Goal: Task Accomplishment & Management: Complete application form

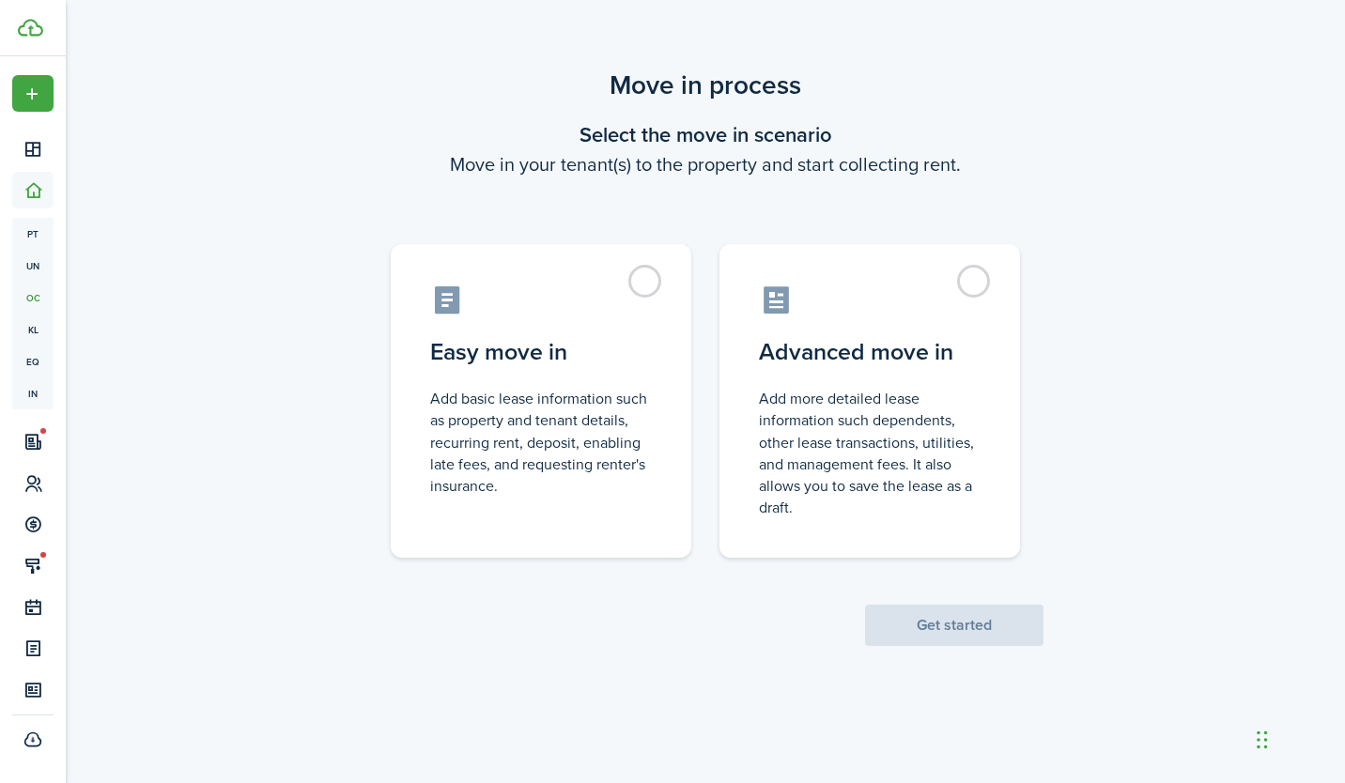
drag, startPoint x: 0, startPoint y: 0, endPoint x: 1054, endPoint y: 141, distance: 1063.0
click at [1054, 141] on div "Move in process Select the move in scenario Move in your tenant(s) to the prope…" at bounding box center [705, 355] width 1279 height 599
click at [974, 274] on label "Advanced move in Add more detailed lease information such dependents, other lea…" at bounding box center [869, 401] width 300 height 314
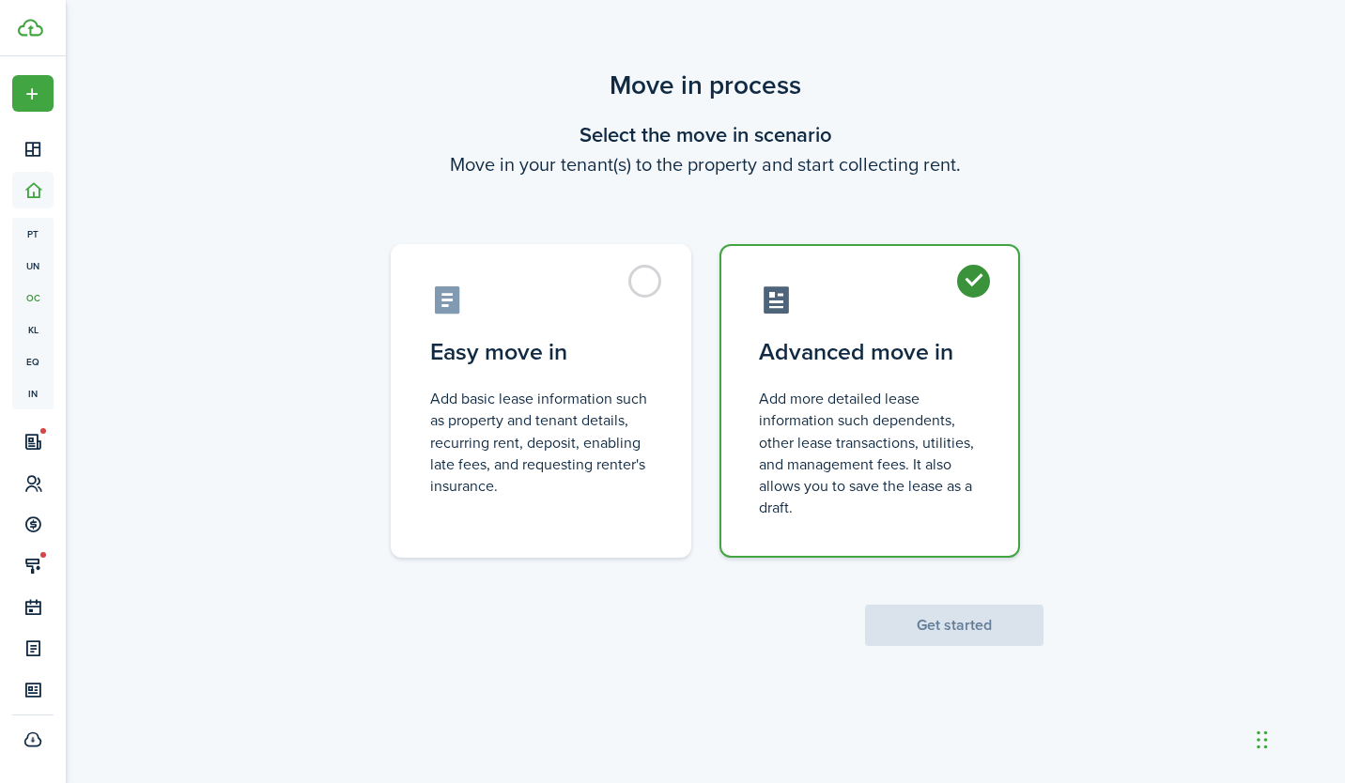
radio input "true"
click at [897, 602] on scenario-actions "Get started" at bounding box center [954, 602] width 178 height 88
click at [906, 618] on button "Get started" at bounding box center [954, 625] width 178 height 41
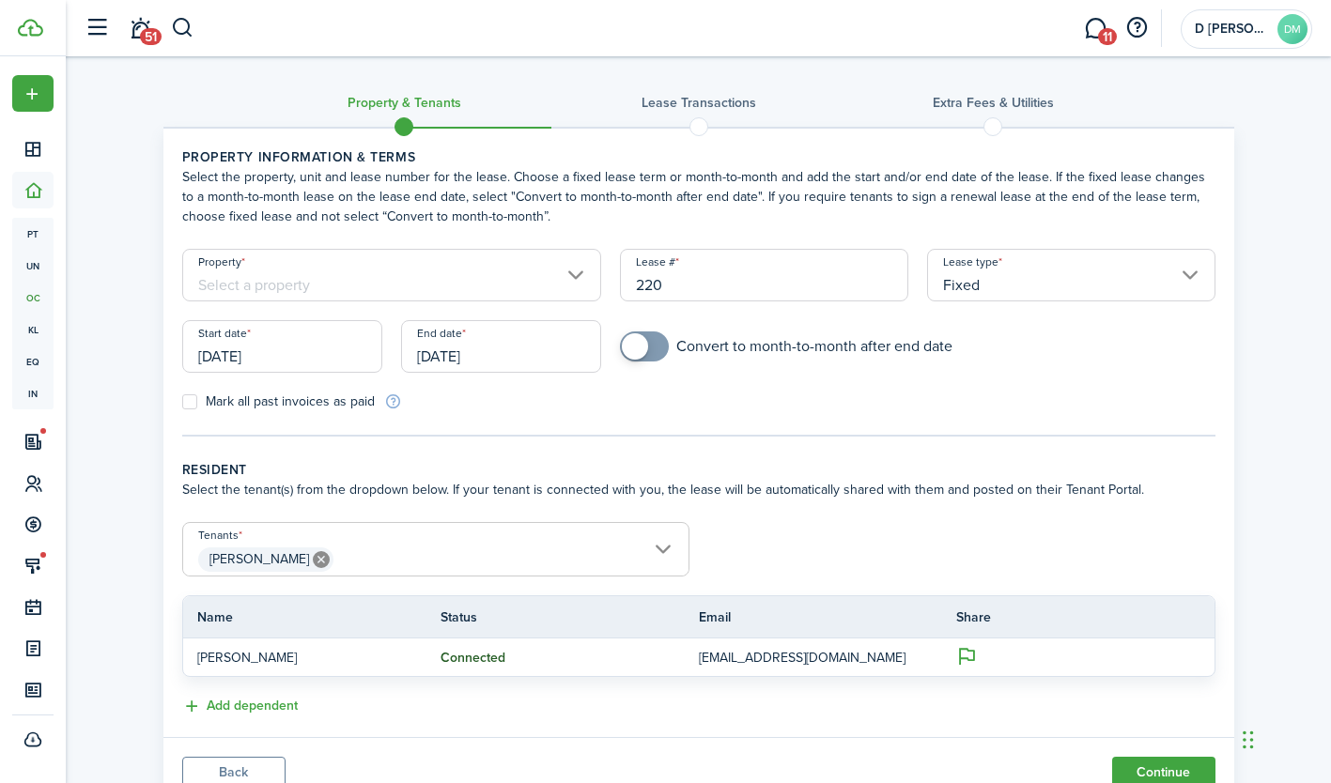
click at [573, 272] on input "Property" at bounding box center [392, 275] width 420 height 53
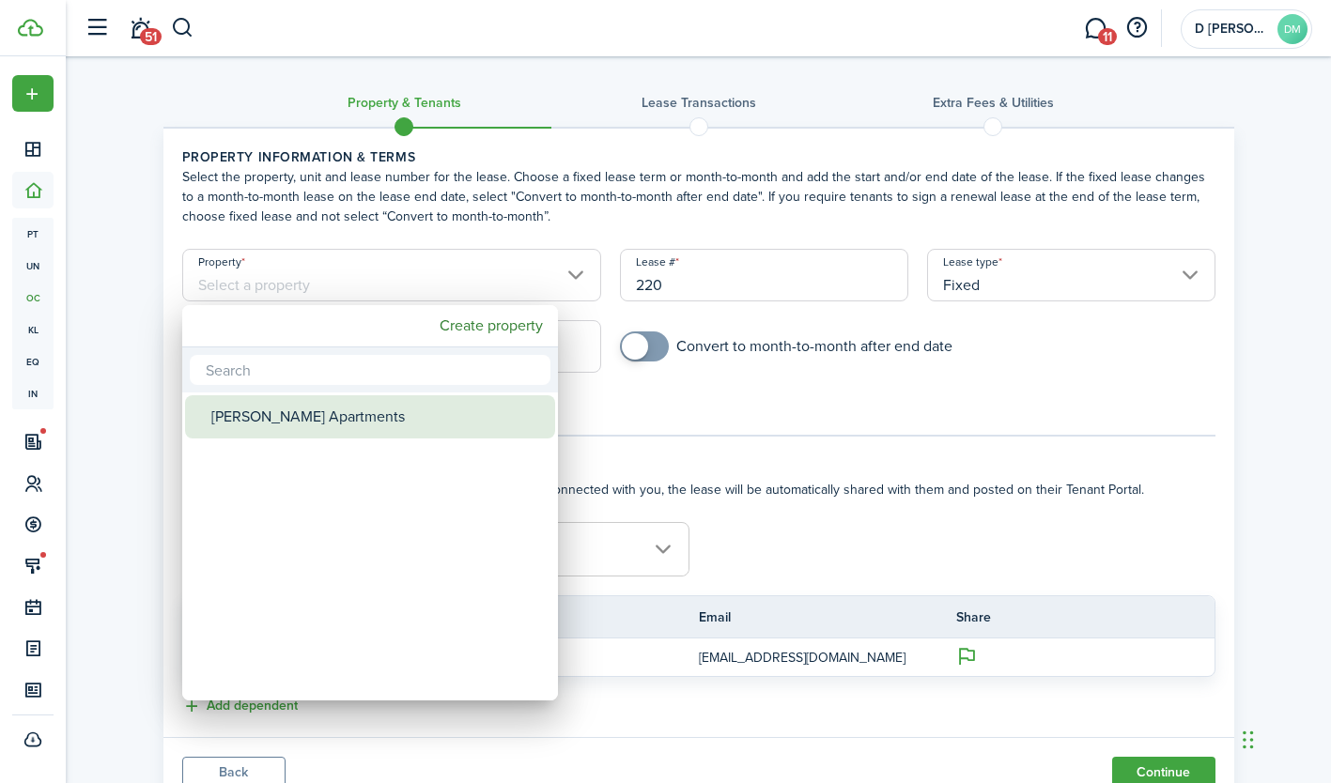
click at [280, 412] on div "[PERSON_NAME] Apartments" at bounding box center [377, 416] width 332 height 43
type input "[PERSON_NAME] Apartments"
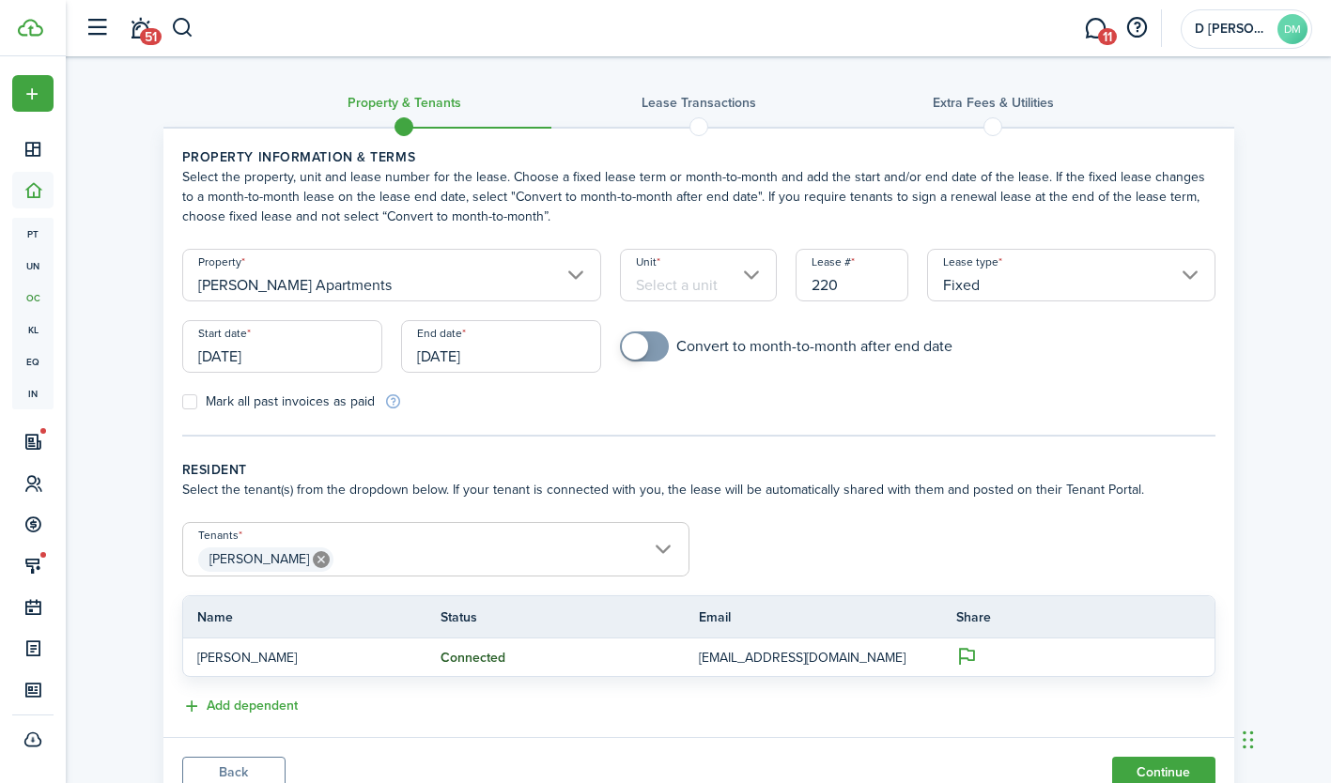
click at [299, 371] on input "[DATE]" at bounding box center [282, 346] width 200 height 53
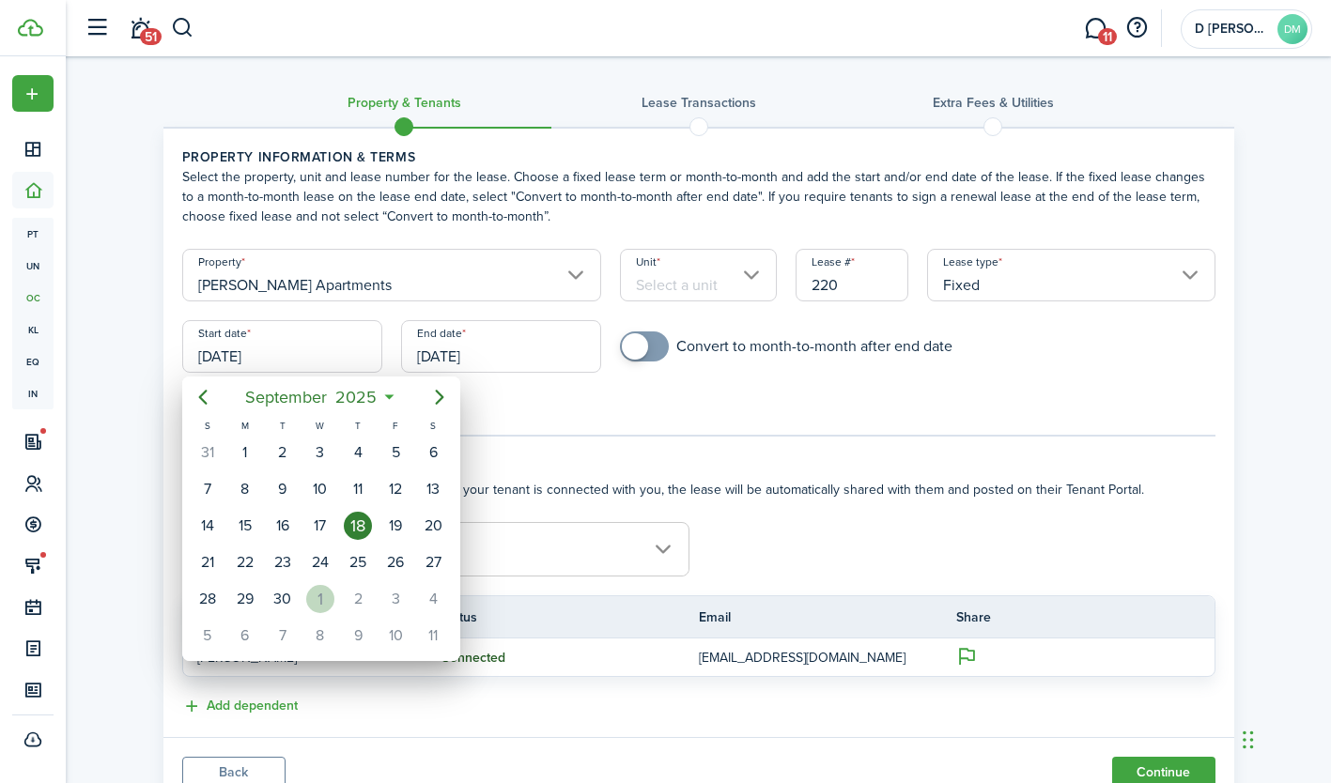
click at [323, 598] on div "1" at bounding box center [320, 599] width 28 height 28
type input "[DATE]"
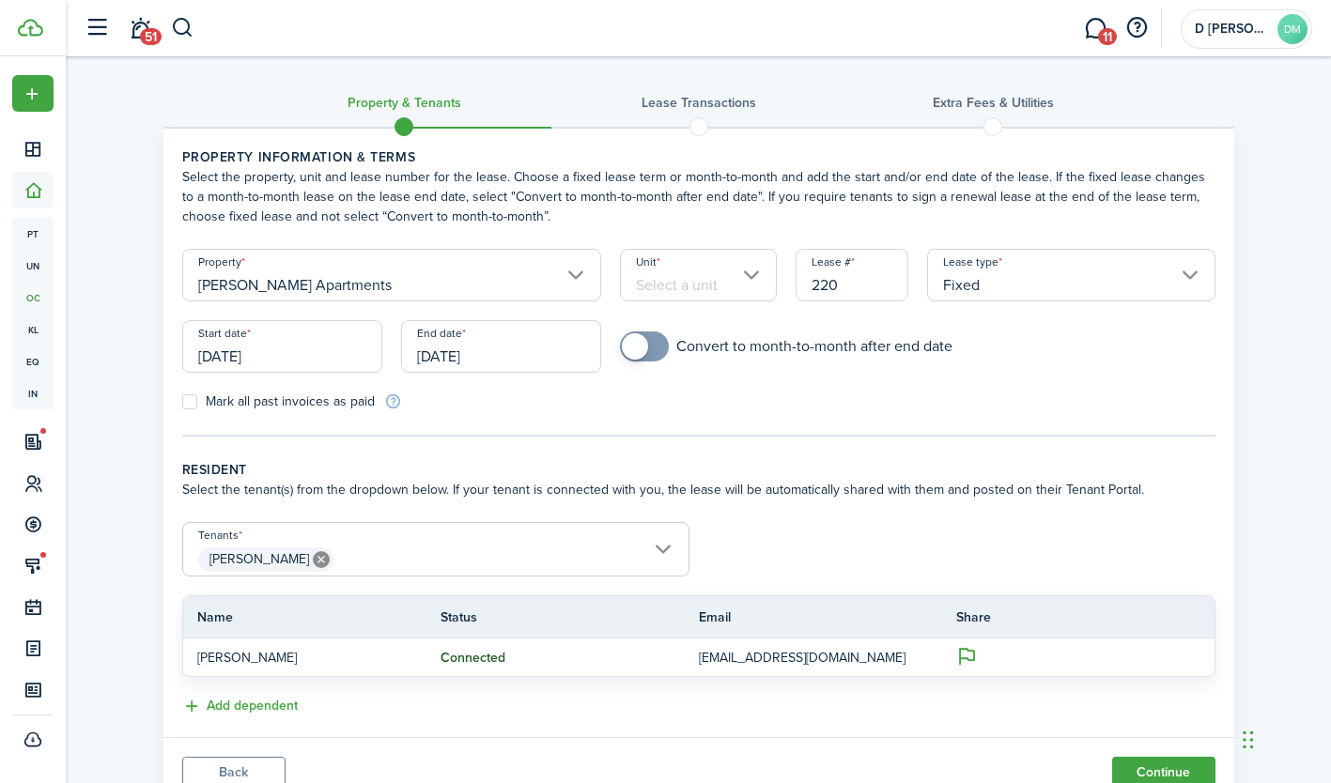
click at [468, 349] on input "[DATE]" at bounding box center [501, 346] width 200 height 53
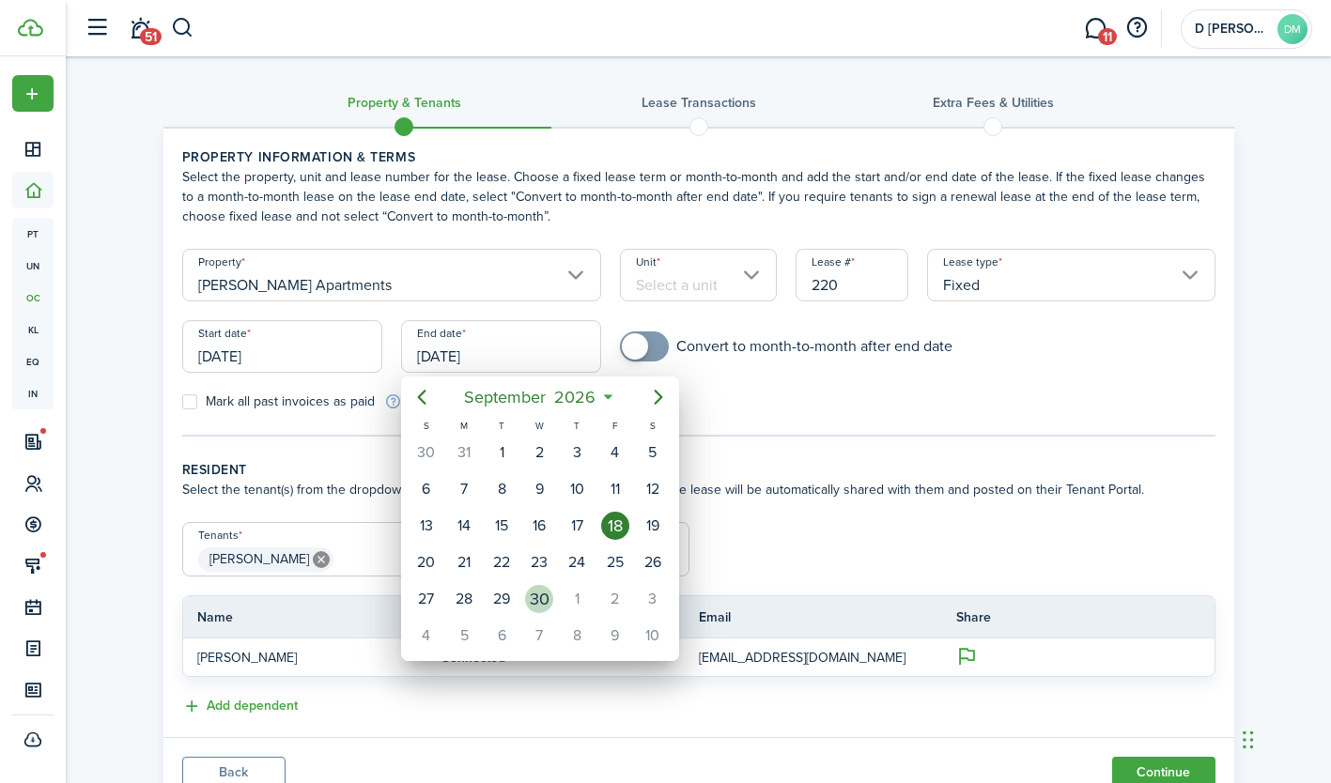
click at [536, 602] on div "30" at bounding box center [539, 599] width 28 height 28
type input "[DATE]"
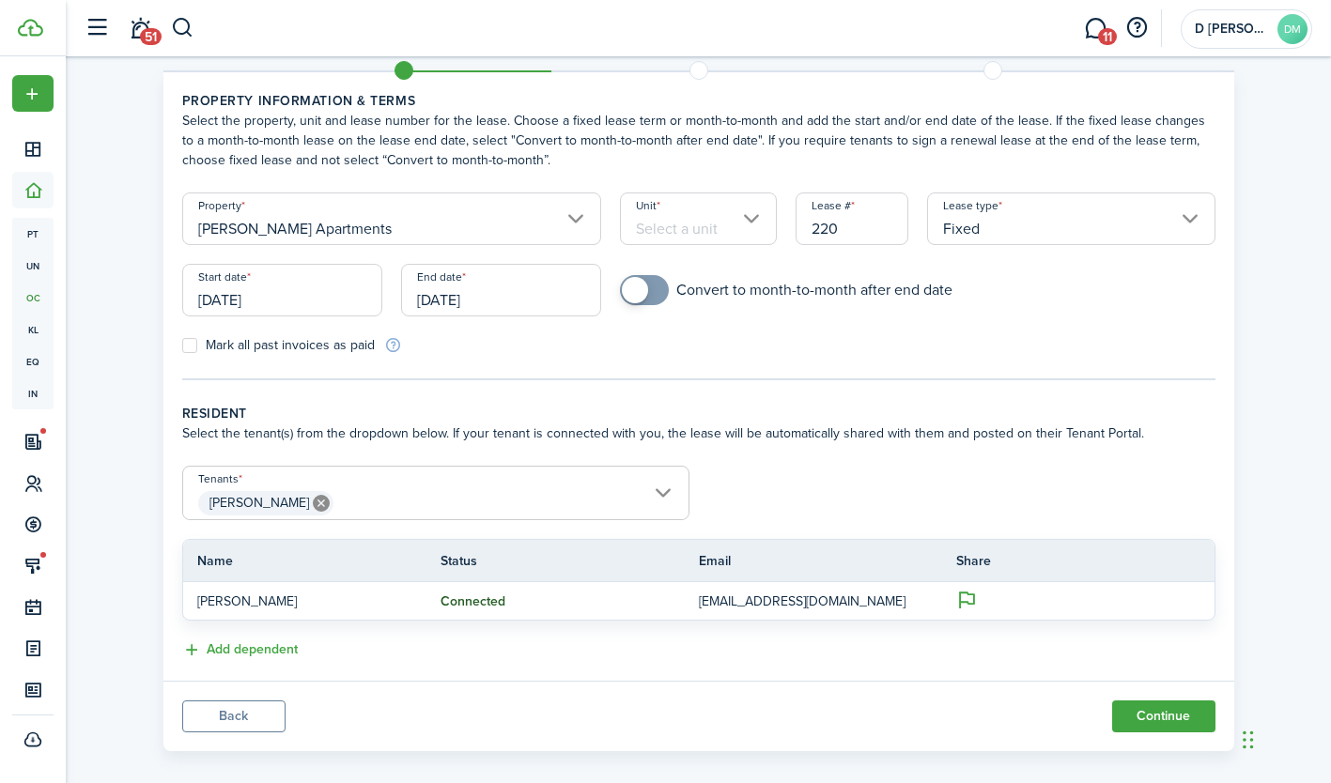
scroll to position [75, 0]
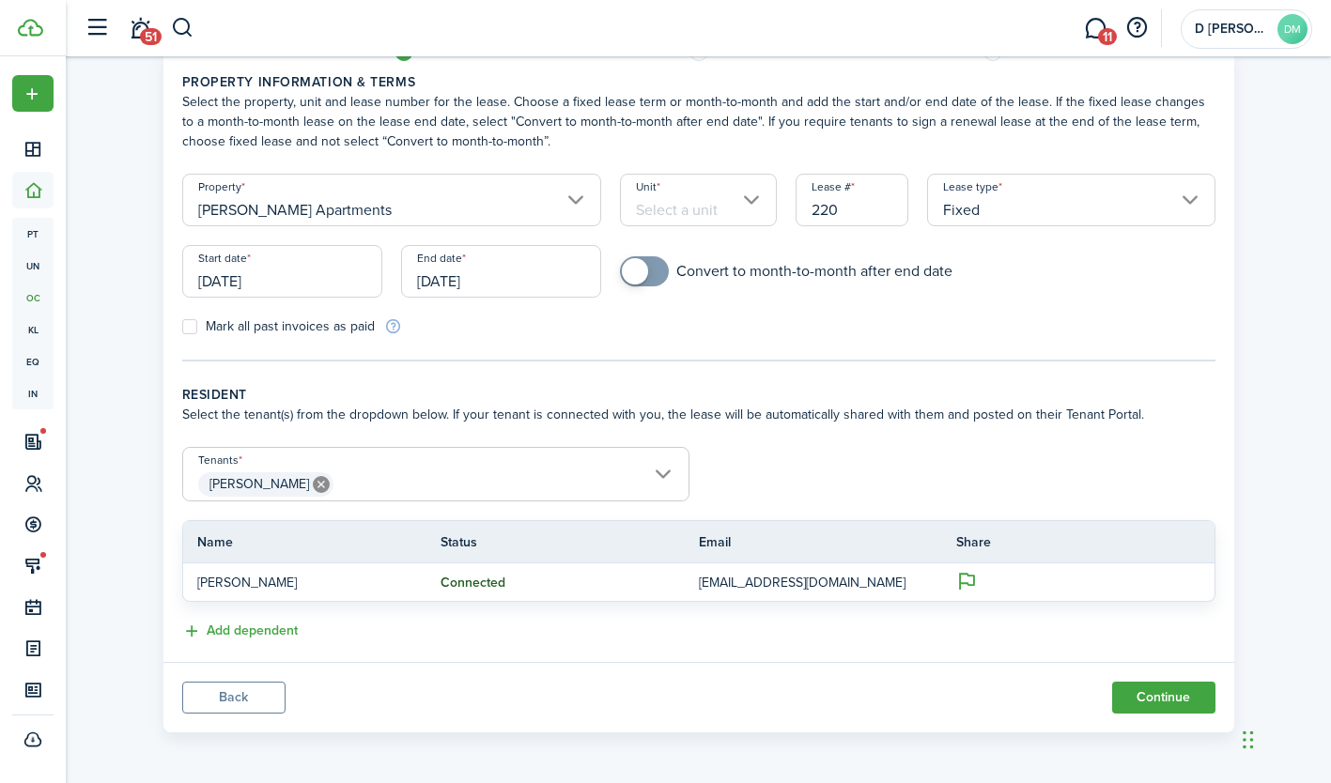
click at [749, 196] on input "Unit" at bounding box center [698, 200] width 157 height 53
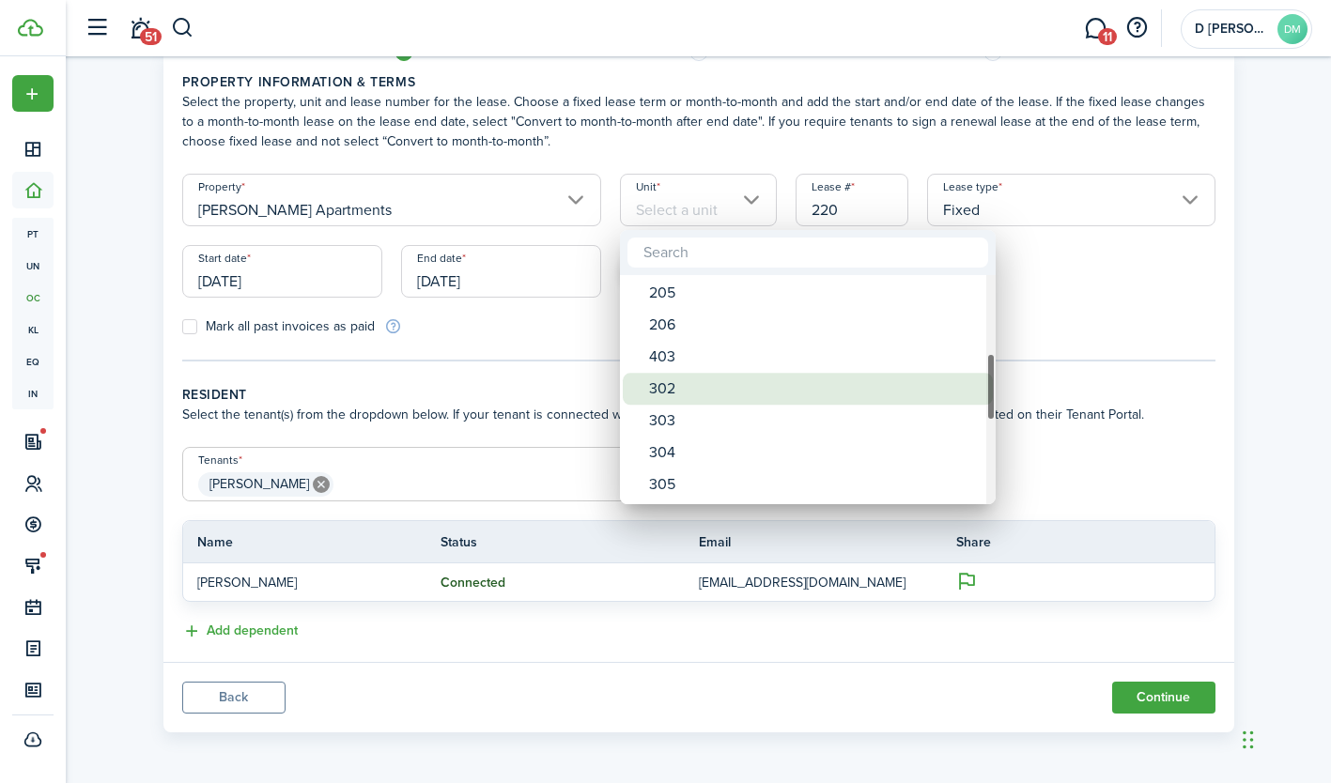
drag, startPoint x: 991, startPoint y: 311, endPoint x: 969, endPoint y: 389, distance: 80.9
click at [969, 389] on mbsc-scrollview-base "101 102 103 104 201 203 202 204 205 206 403 302 303 304 305 306 401 402 301 404…" at bounding box center [808, 389] width 376 height 225
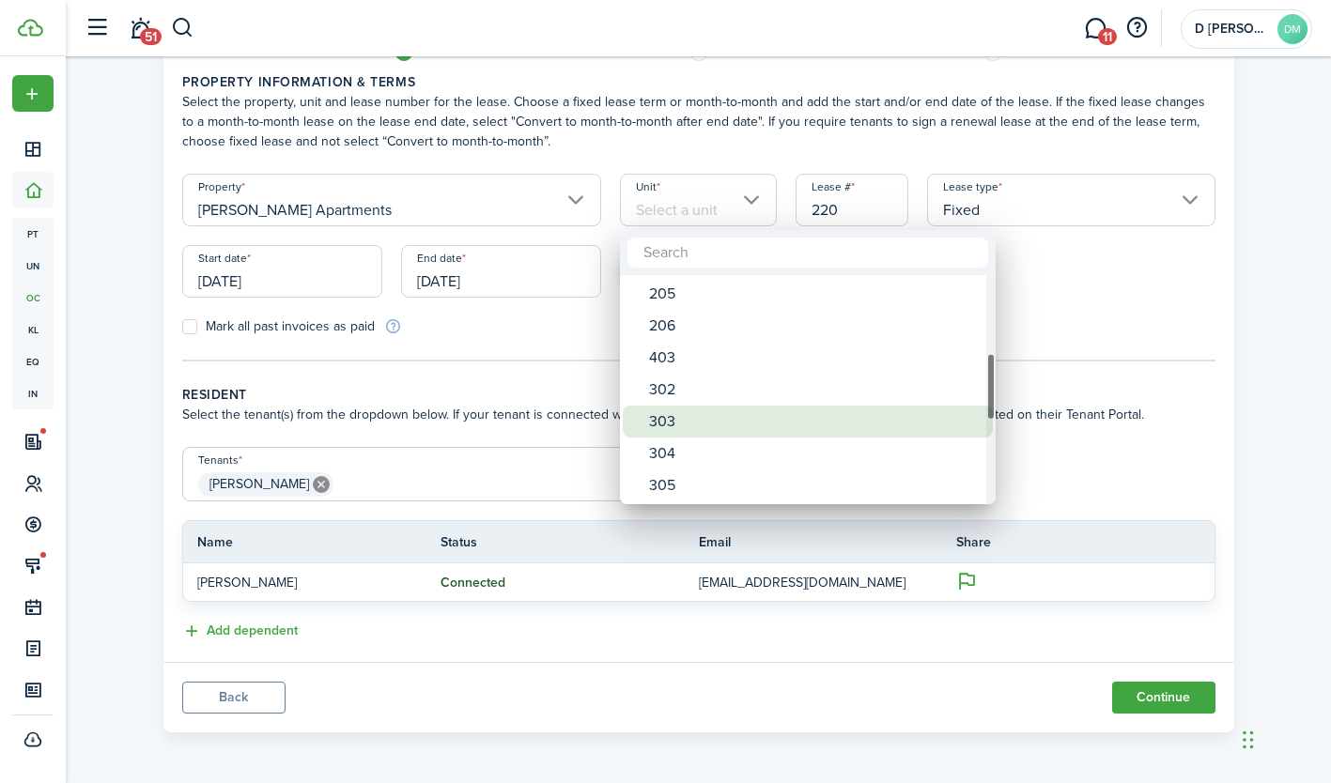
click at [687, 420] on div "303" at bounding box center [815, 422] width 332 height 32
type input "303"
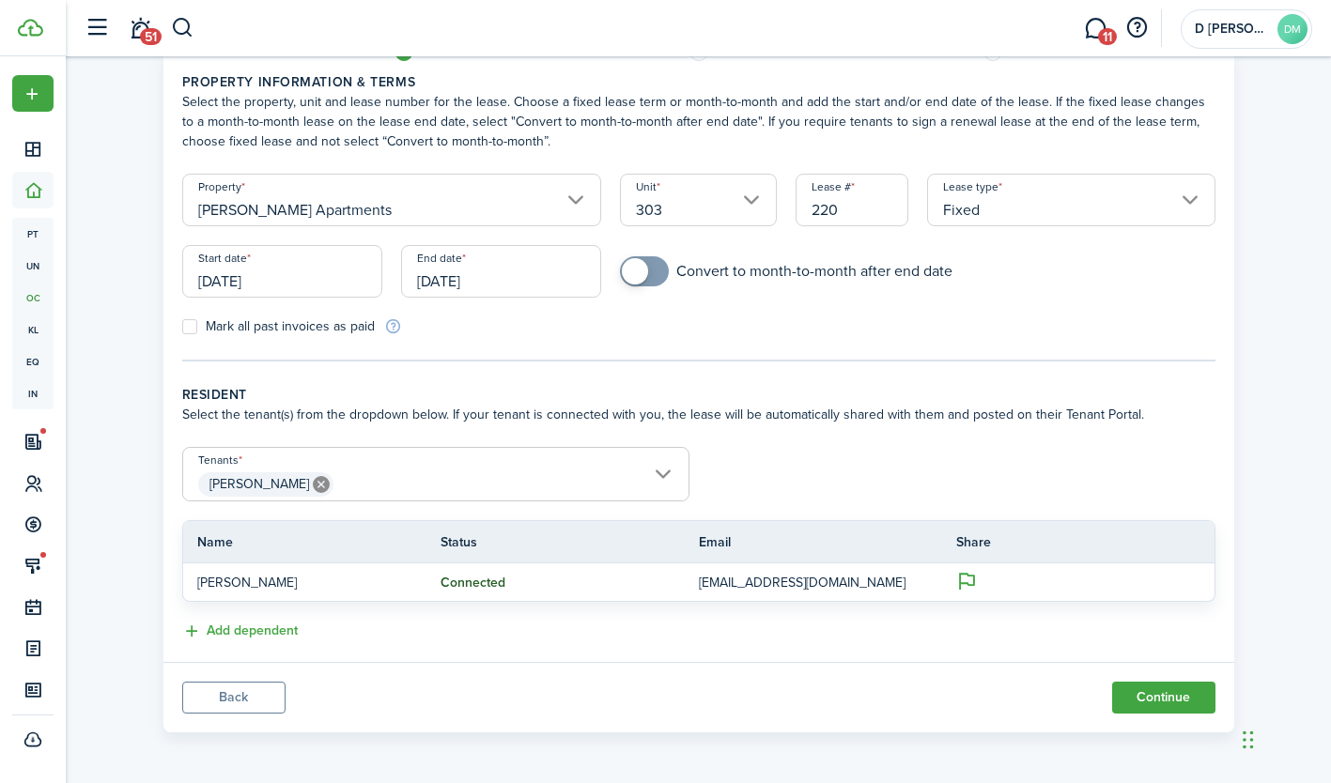
click at [1146, 697] on button "Continue" at bounding box center [1163, 698] width 103 height 32
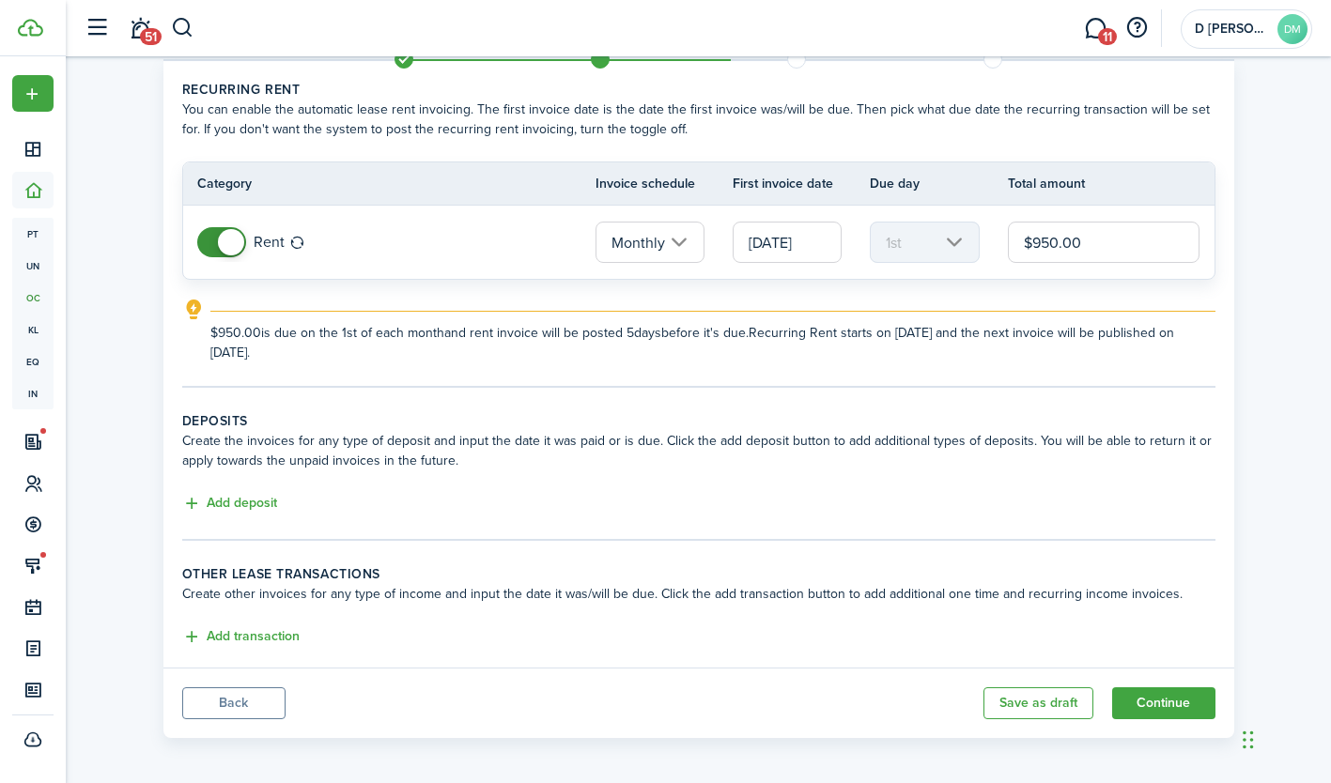
scroll to position [73, 0]
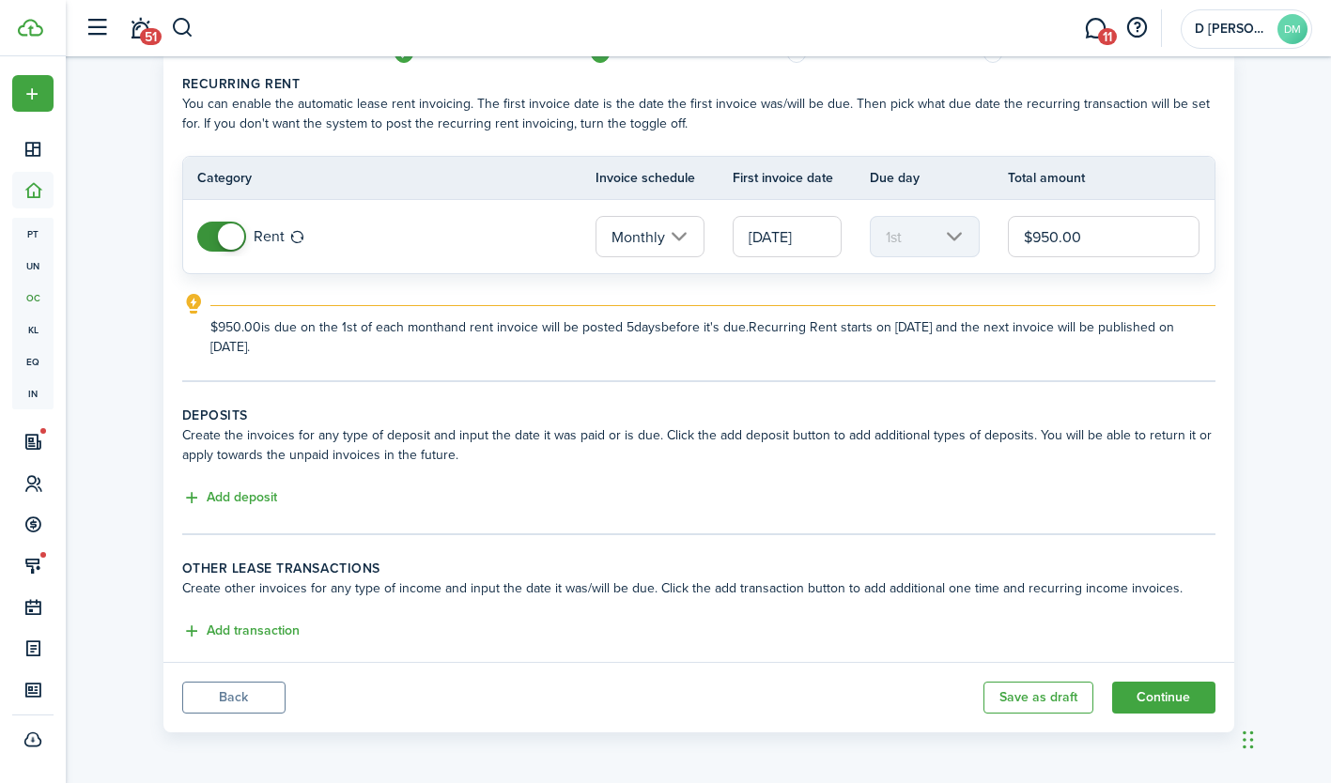
click at [246, 496] on button "Add deposit" at bounding box center [229, 498] width 95 height 22
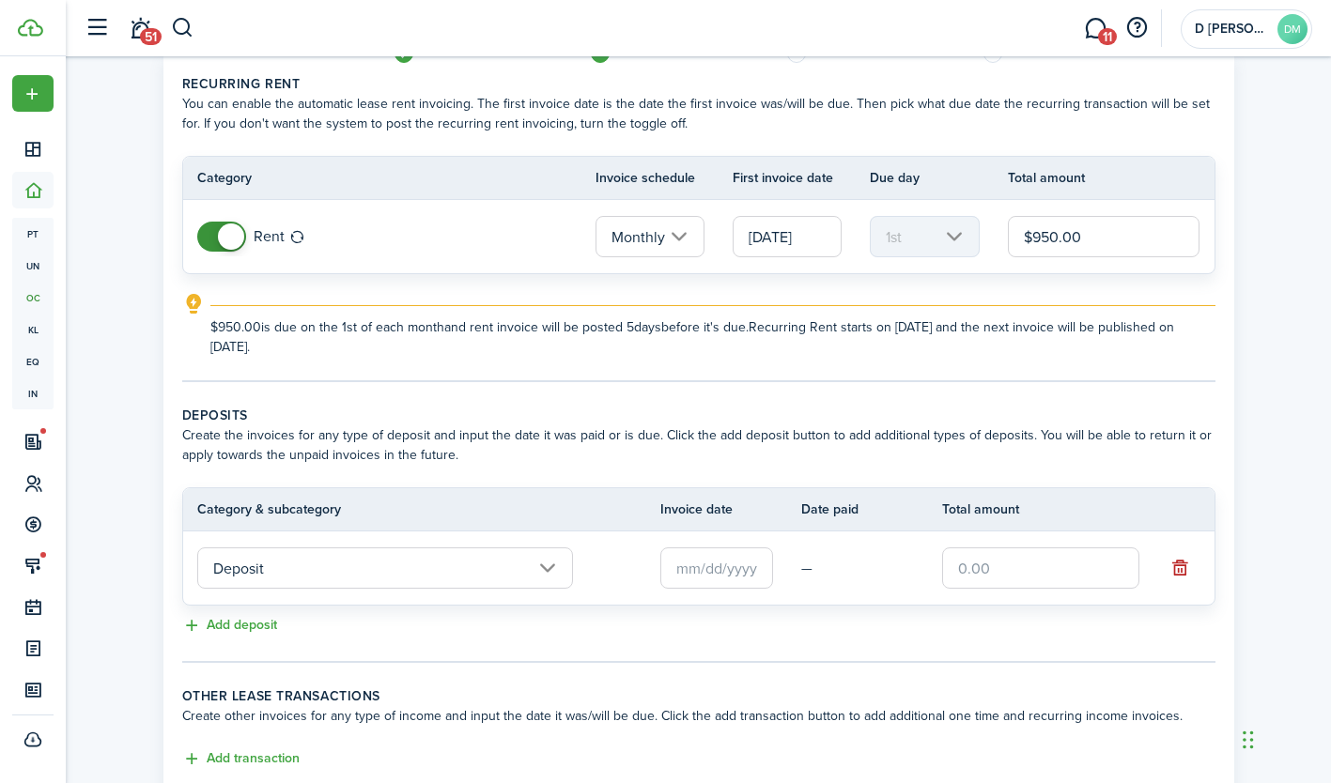
click at [733, 572] on input "text" at bounding box center [716, 567] width 113 height 41
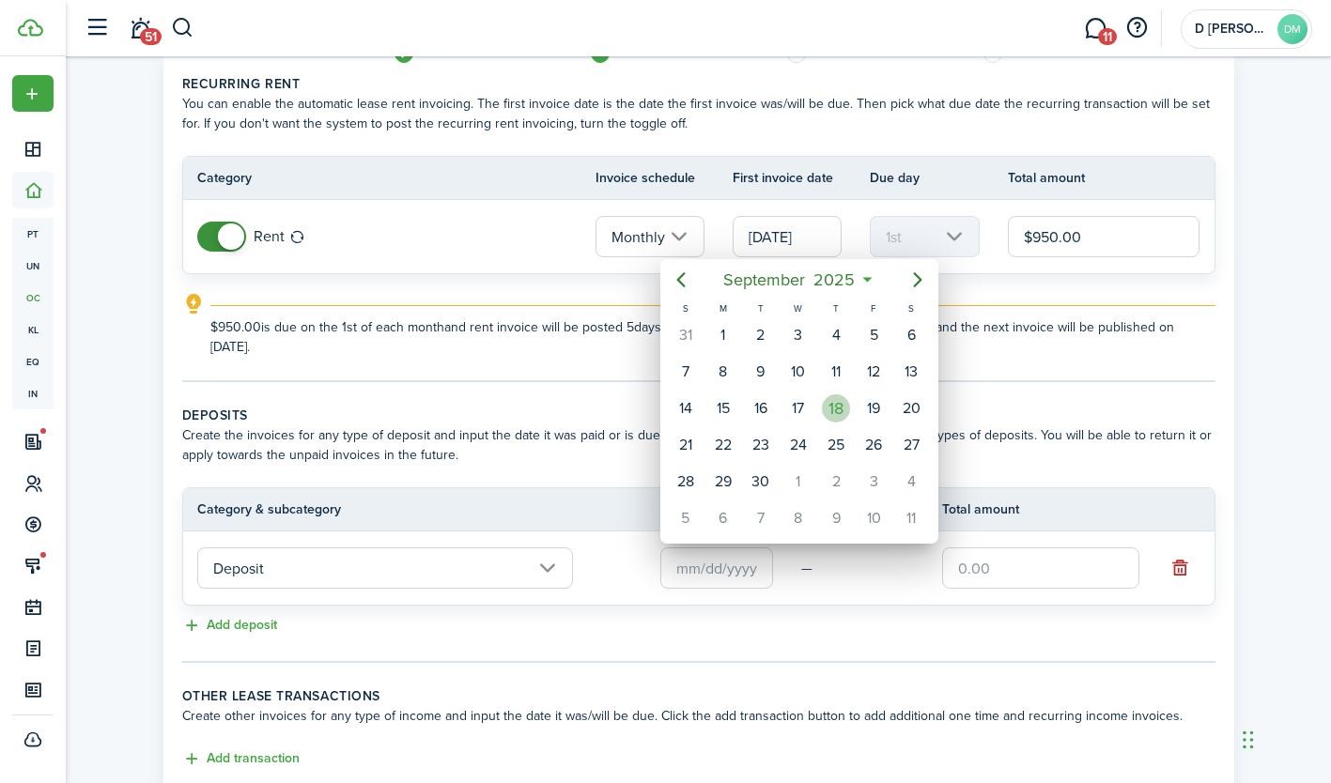
click at [833, 408] on div "18" at bounding box center [836, 408] width 28 height 28
type input "[DATE]"
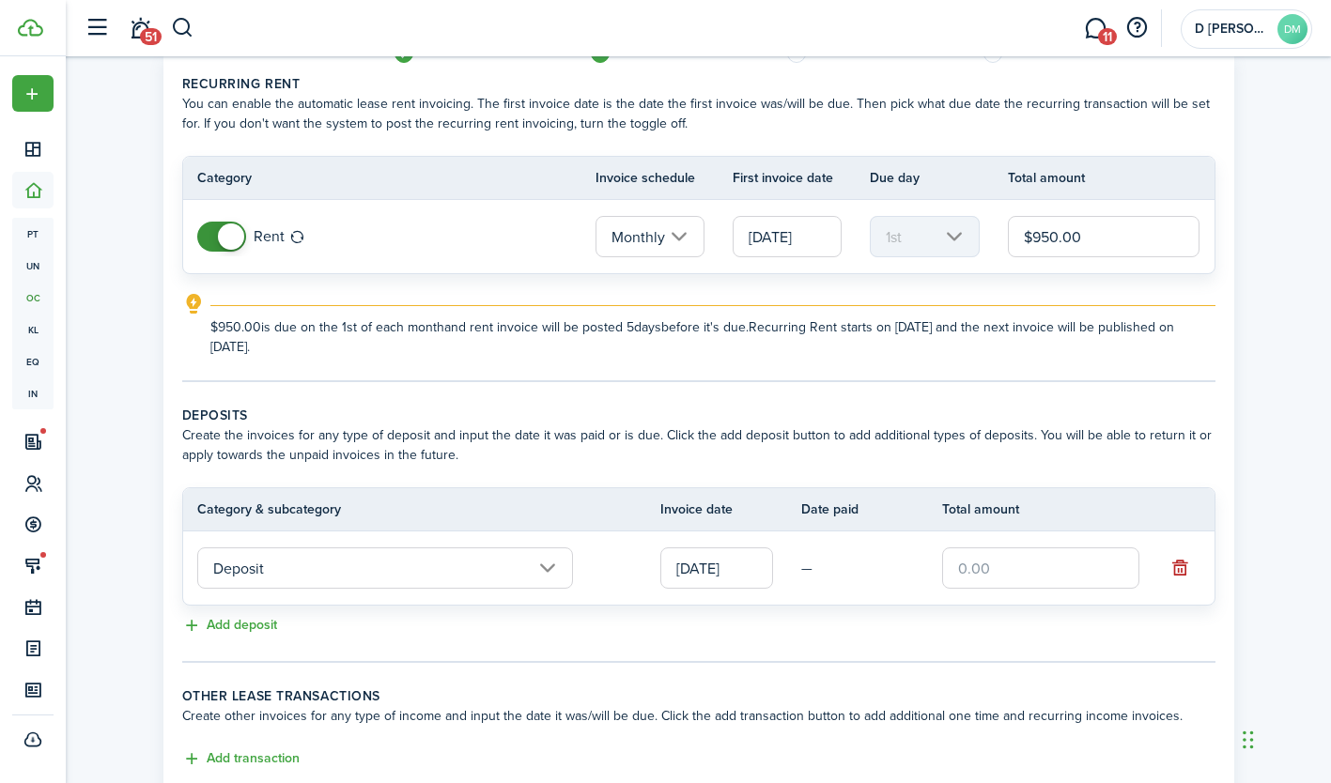
click at [957, 569] on input "text" at bounding box center [1040, 567] width 197 height 41
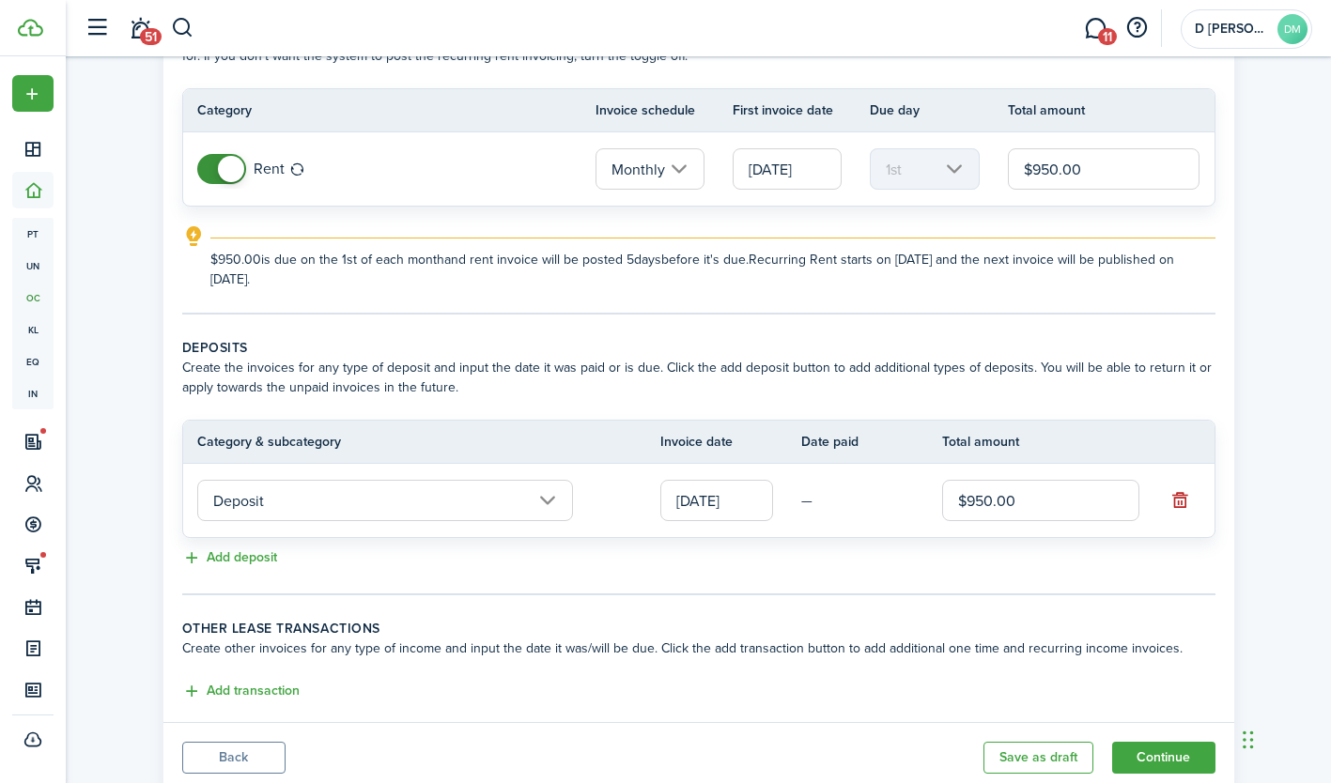
scroll to position [201, 0]
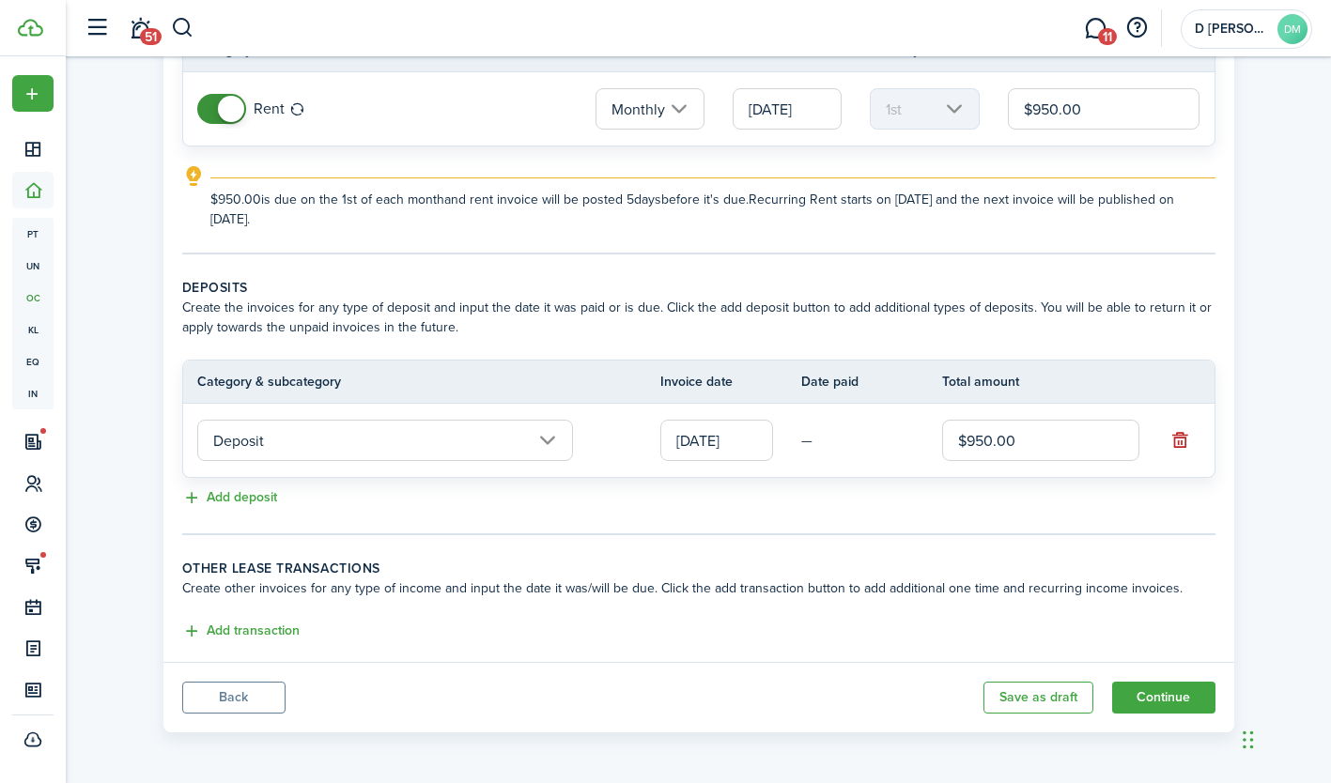
type input "$950.00"
click at [1149, 696] on button "Continue" at bounding box center [1163, 698] width 103 height 32
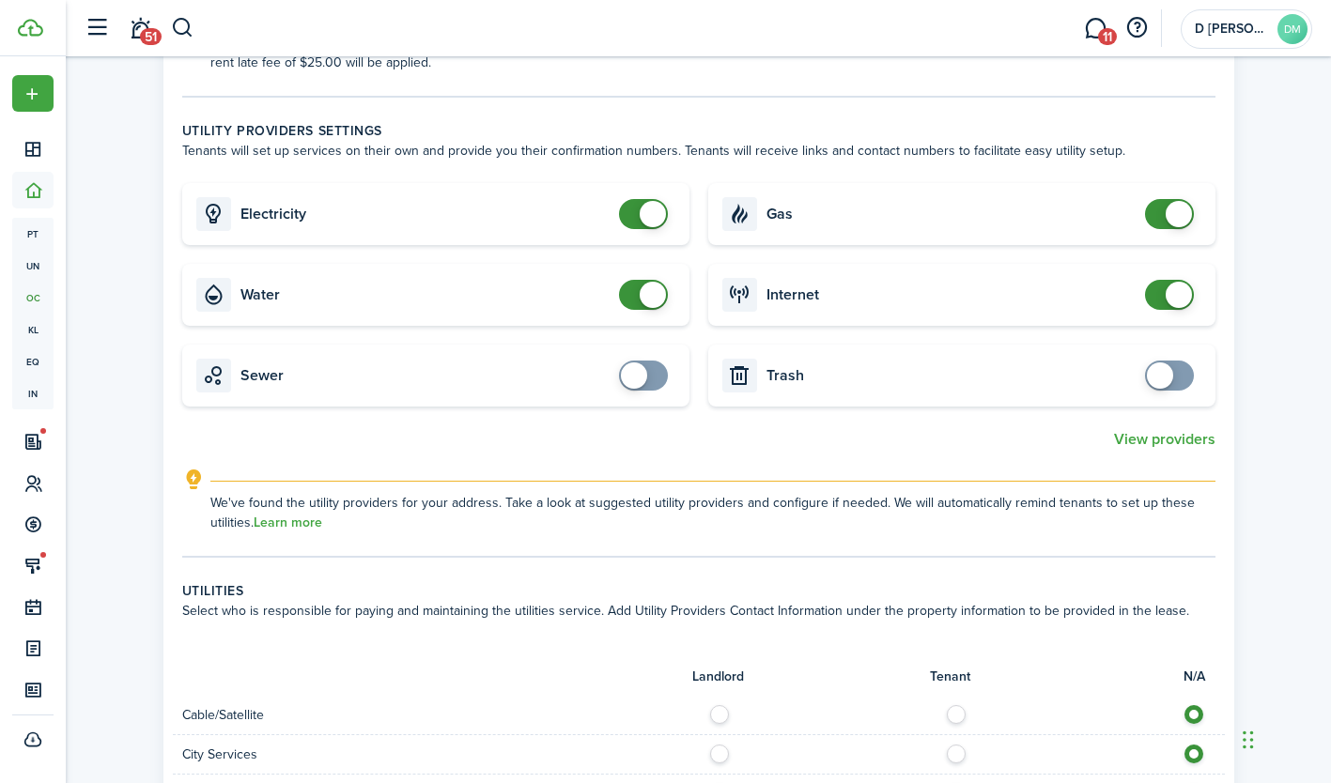
scroll to position [566, 0]
click at [651, 299] on span at bounding box center [652, 293] width 26 height 26
click at [651, 299] on span at bounding box center [643, 293] width 19 height 30
checkbox input "false"
click at [655, 304] on span at bounding box center [652, 293] width 26 height 26
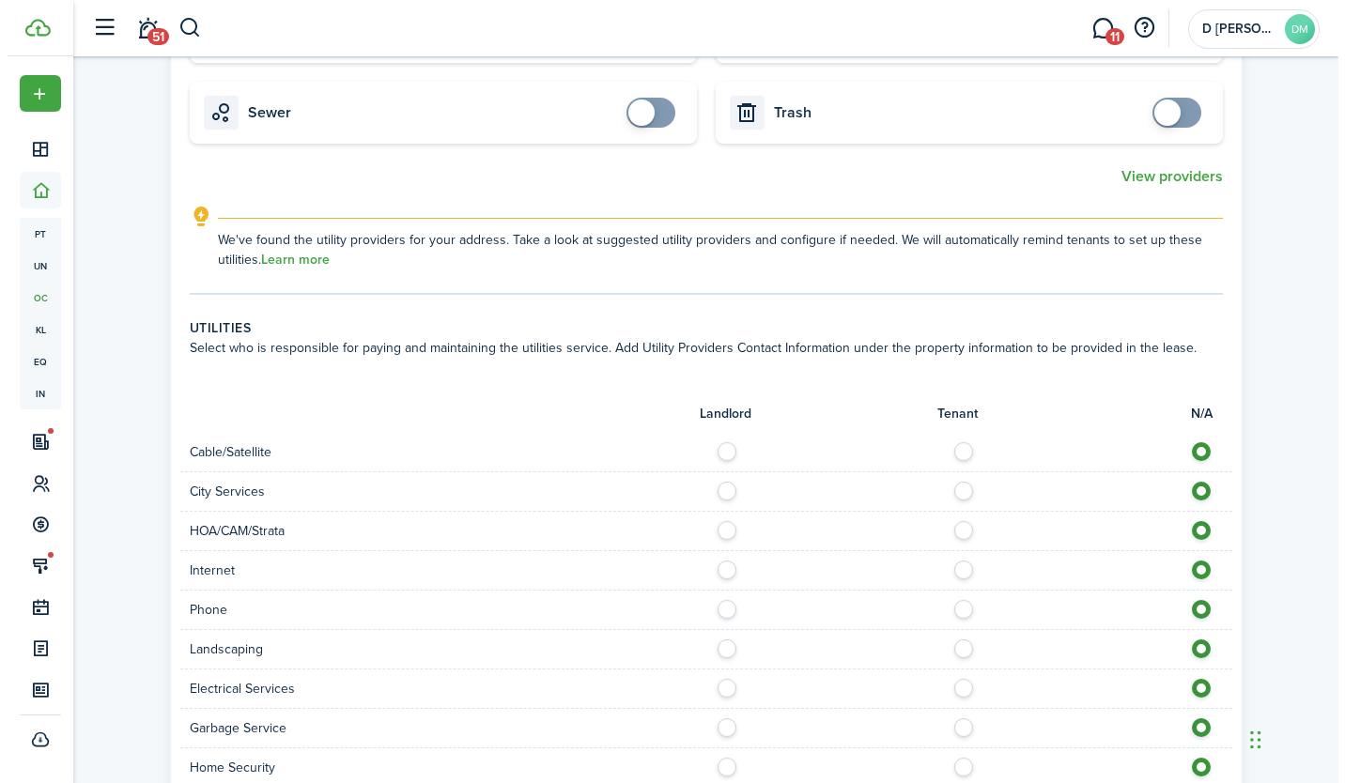
scroll to position [846, 0]
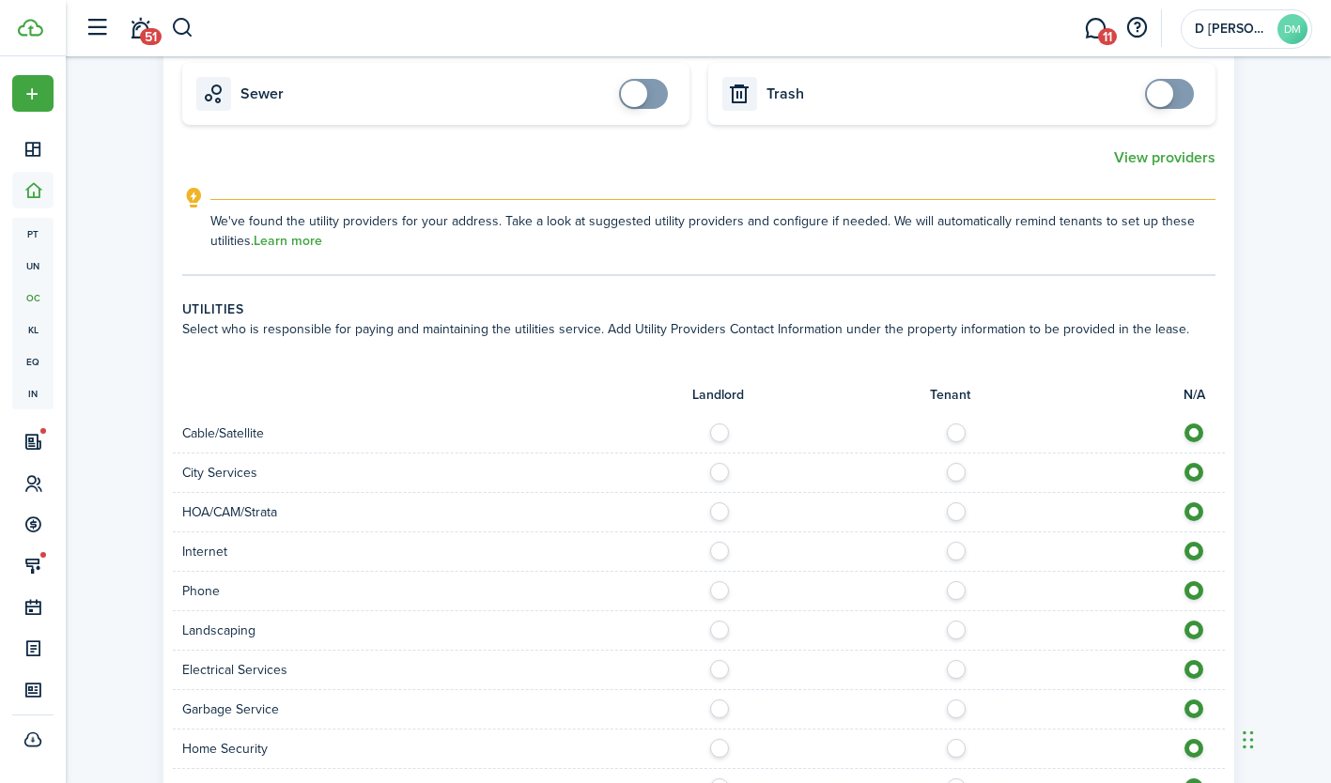
click at [305, 244] on link "Learn more" at bounding box center [288, 241] width 69 height 15
click at [1192, 157] on button "View providers" at bounding box center [1164, 157] width 101 height 17
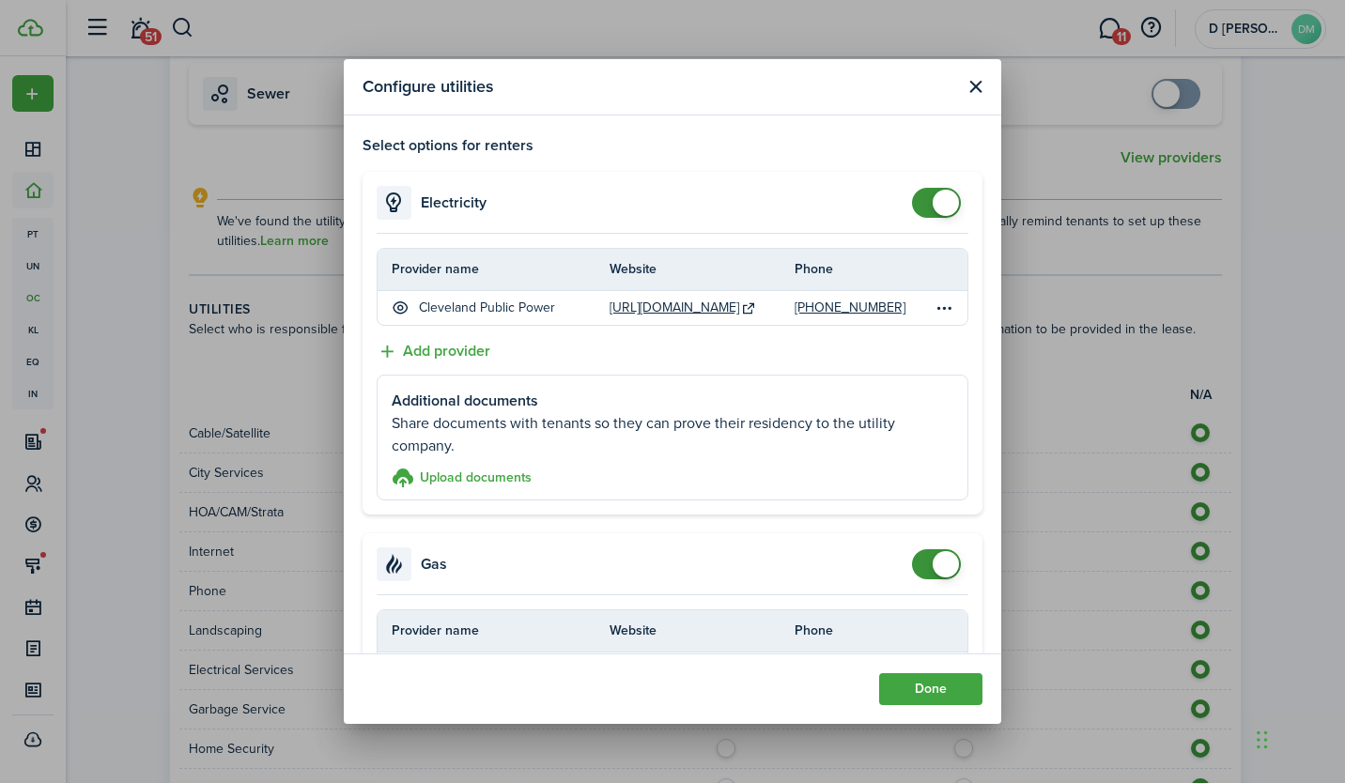
click at [1022, 333] on div "Configure utilities Select options for renters Electricity Provider name Websit…" at bounding box center [672, 391] width 1345 height 783
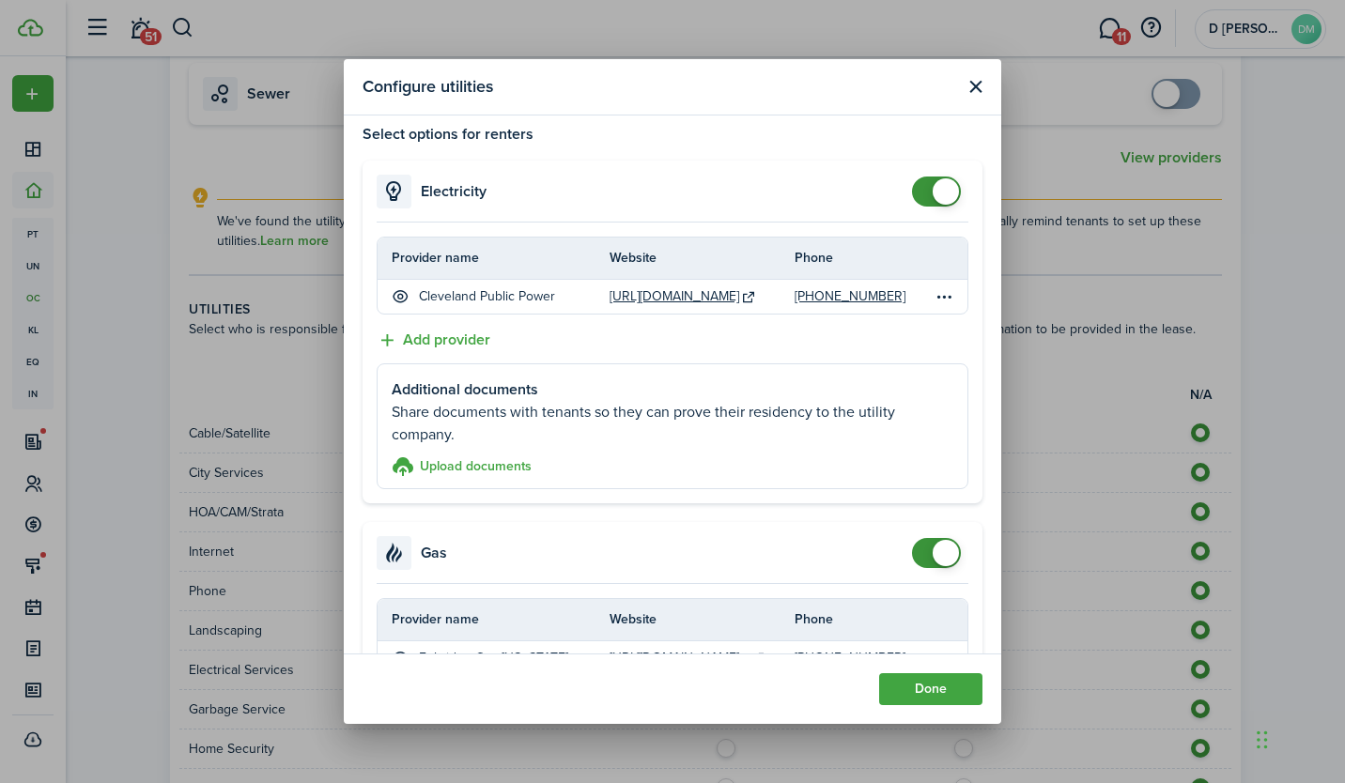
scroll to position [0, 0]
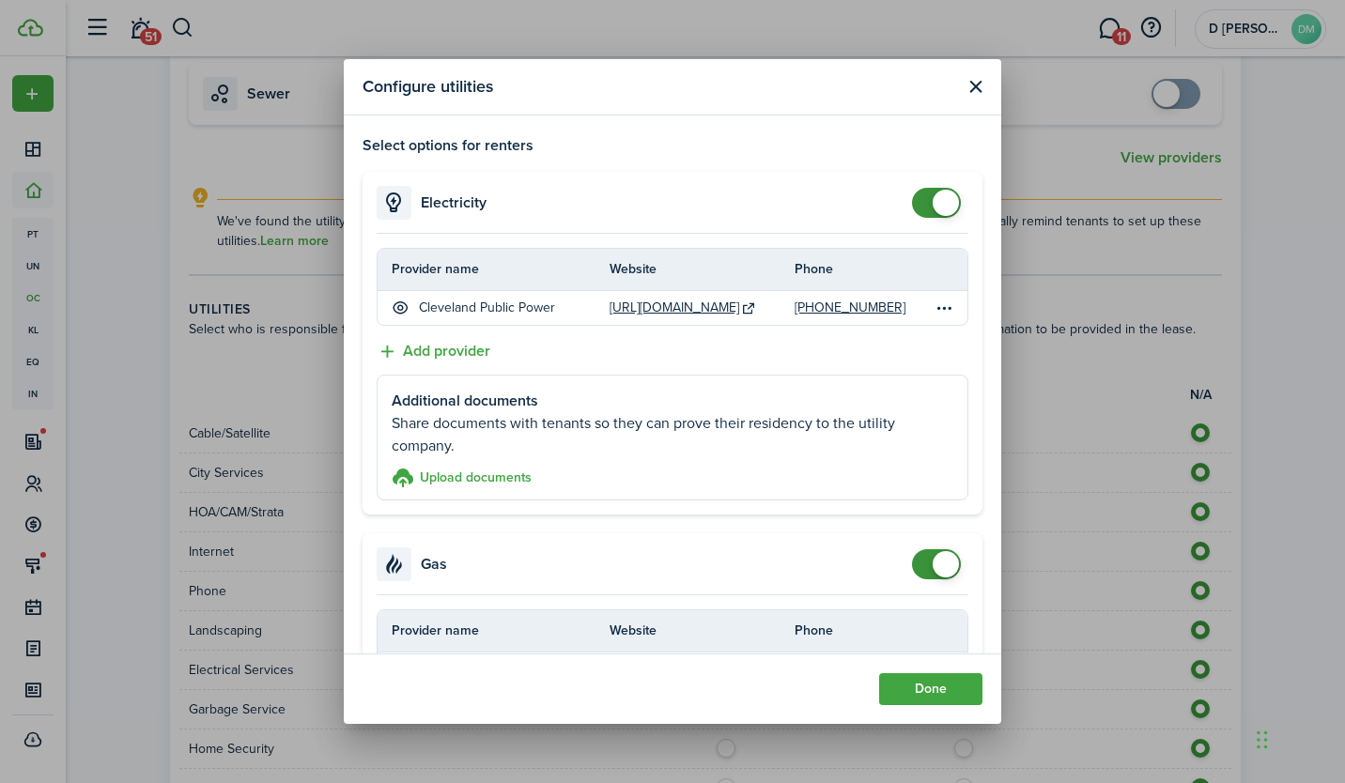
click at [398, 311] on icon at bounding box center [401, 308] width 18 height 17
click at [403, 352] on button "Add provider" at bounding box center [434, 351] width 114 height 23
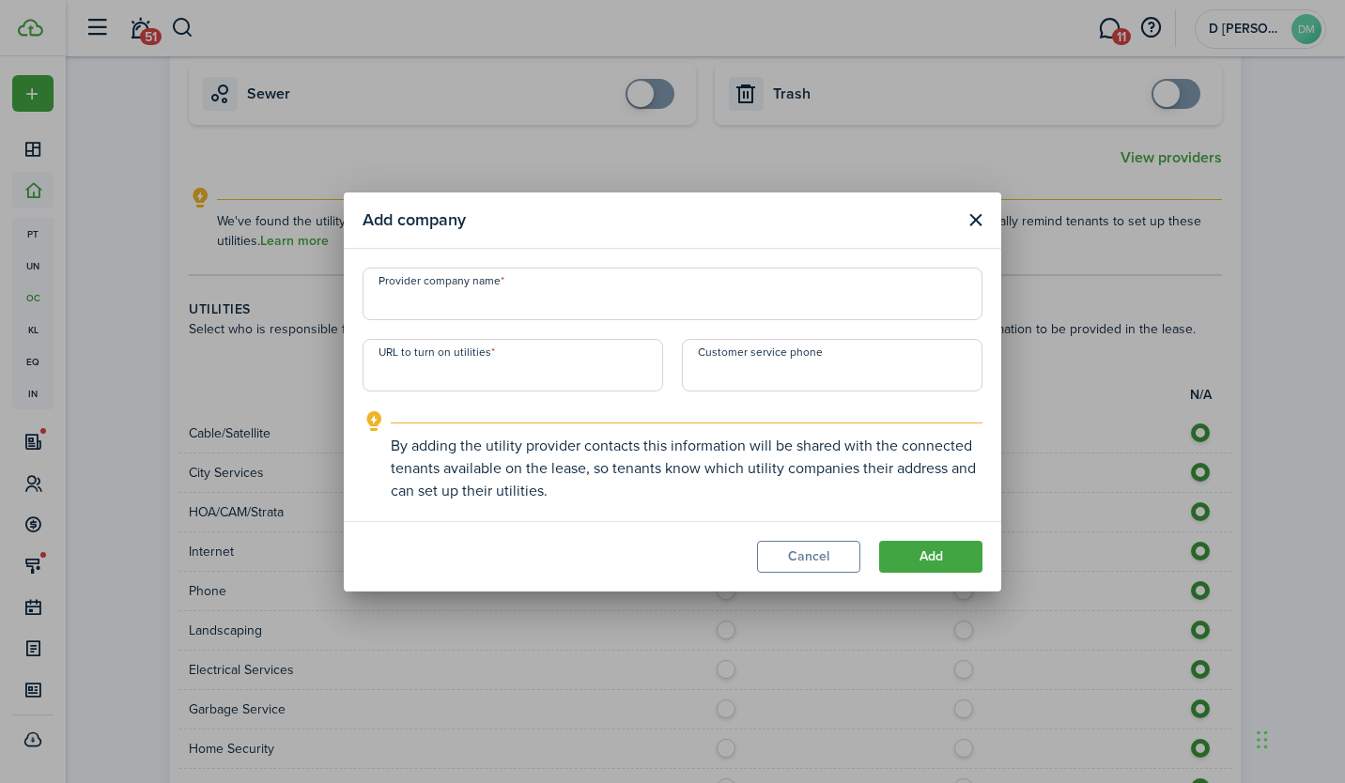
click at [411, 280] on input "Provider company name" at bounding box center [672, 294] width 620 height 53
type input "The Illuminating Company"
type input "+1"
click at [720, 377] on input "+1" at bounding box center [832, 365] width 300 height 53
click at [428, 372] on input "URL to turn on utilities" at bounding box center [512, 365] width 300 height 53
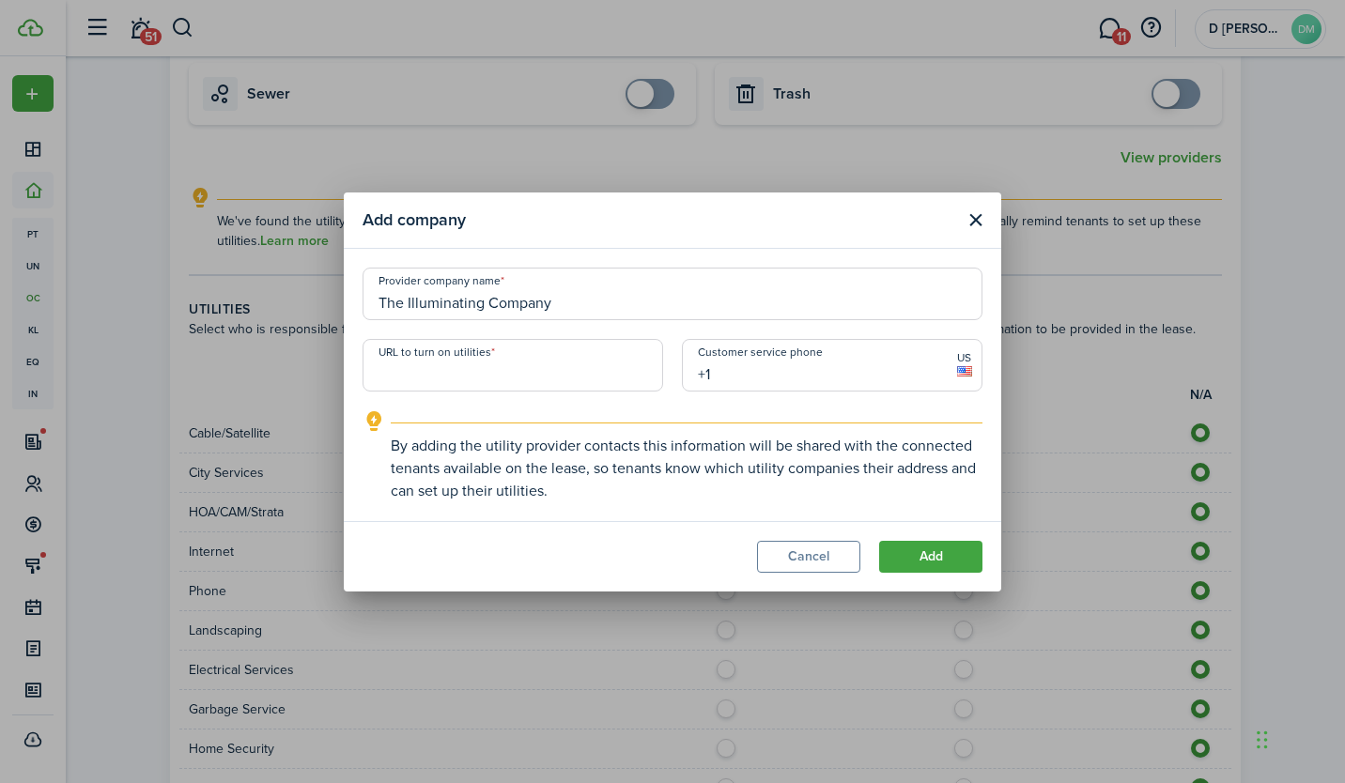
paste input "[URL][DOMAIN_NAME]"
type input "[URL][DOMAIN_NAME]"
click at [733, 378] on input "+1" at bounding box center [832, 365] width 300 height 53
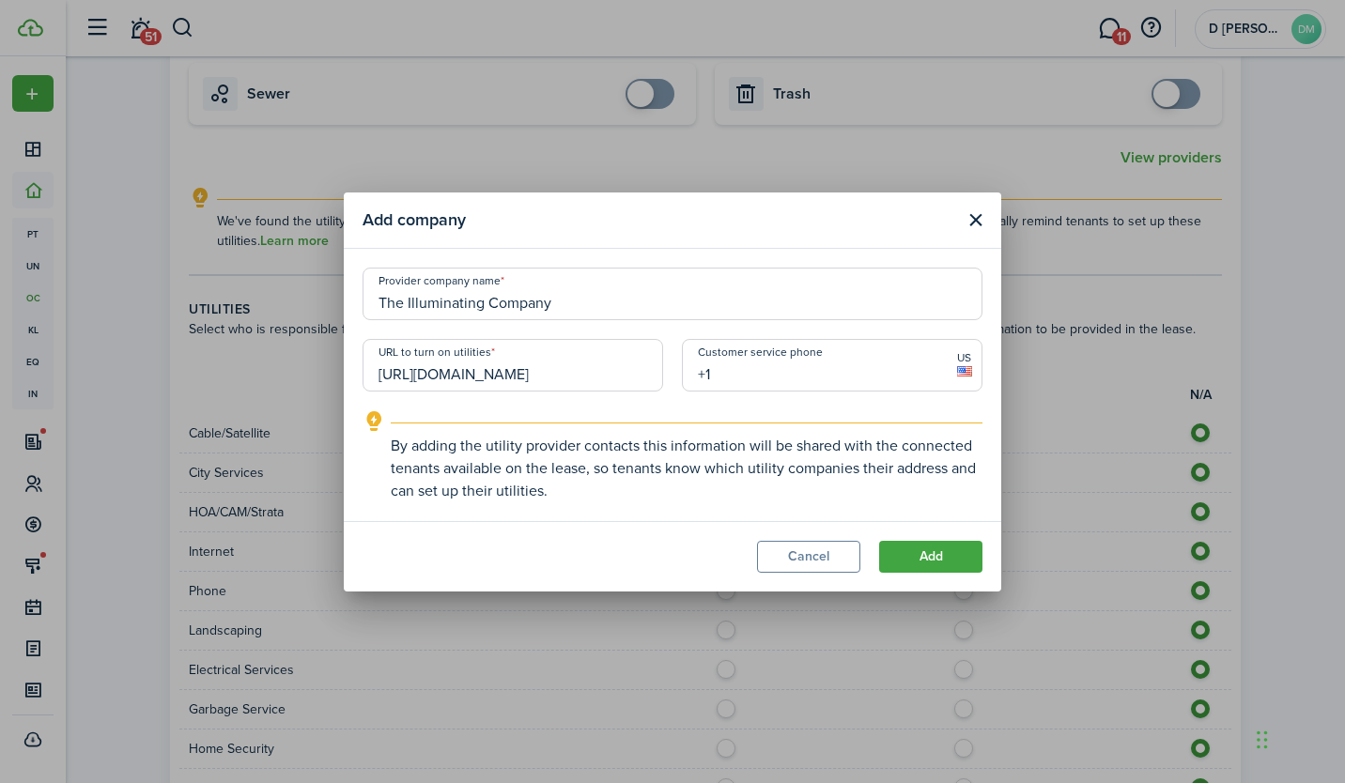
paste input "[PHONE_NUMBER]"
type input "[PHONE_NUMBER]"
click at [691, 417] on explanation "By adding the utility provider contacts this information will be shared with th…" at bounding box center [672, 456] width 620 height 92
click at [942, 566] on button "Add" at bounding box center [930, 557] width 103 height 32
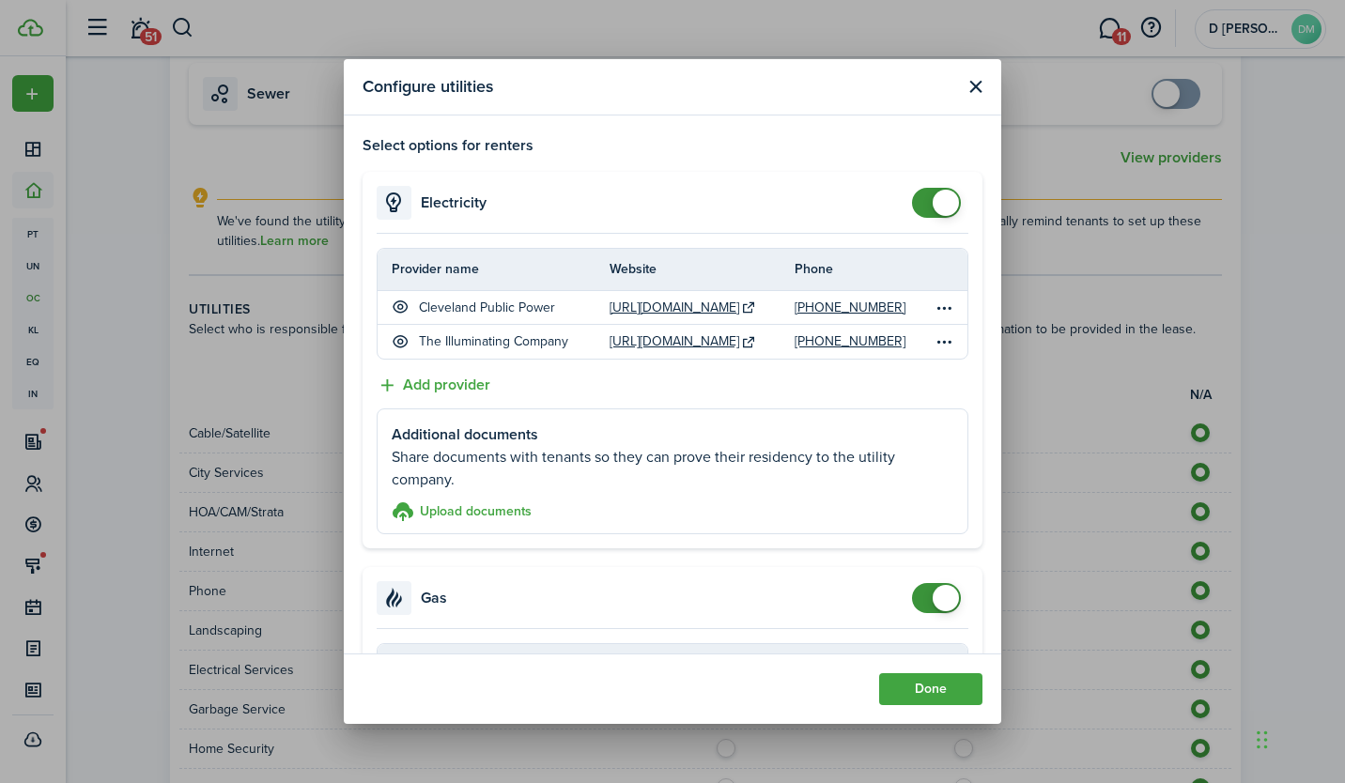
click at [933, 312] on table-menu-btn-icon "Open menu" at bounding box center [944, 307] width 23 height 23
click at [826, 381] on div "Delete" at bounding box center [860, 377] width 164 height 32
click at [933, 310] on table-menu-btn-icon "Open menu" at bounding box center [944, 307] width 23 height 23
click at [858, 338] on button "Hide provider" at bounding box center [860, 344] width 164 height 32
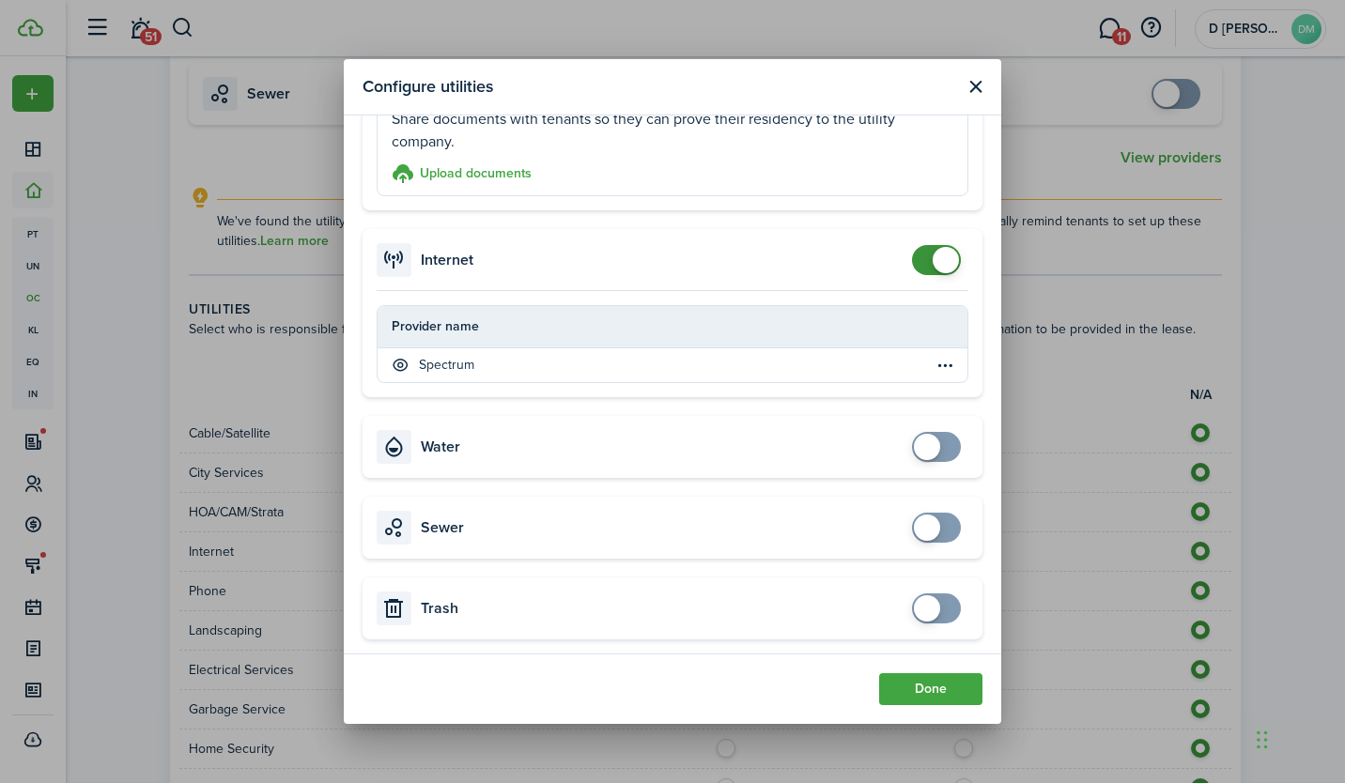
scroll to position [701, 0]
click at [933, 363] on table-menu-btn-icon "Open menu" at bounding box center [944, 364] width 23 height 23
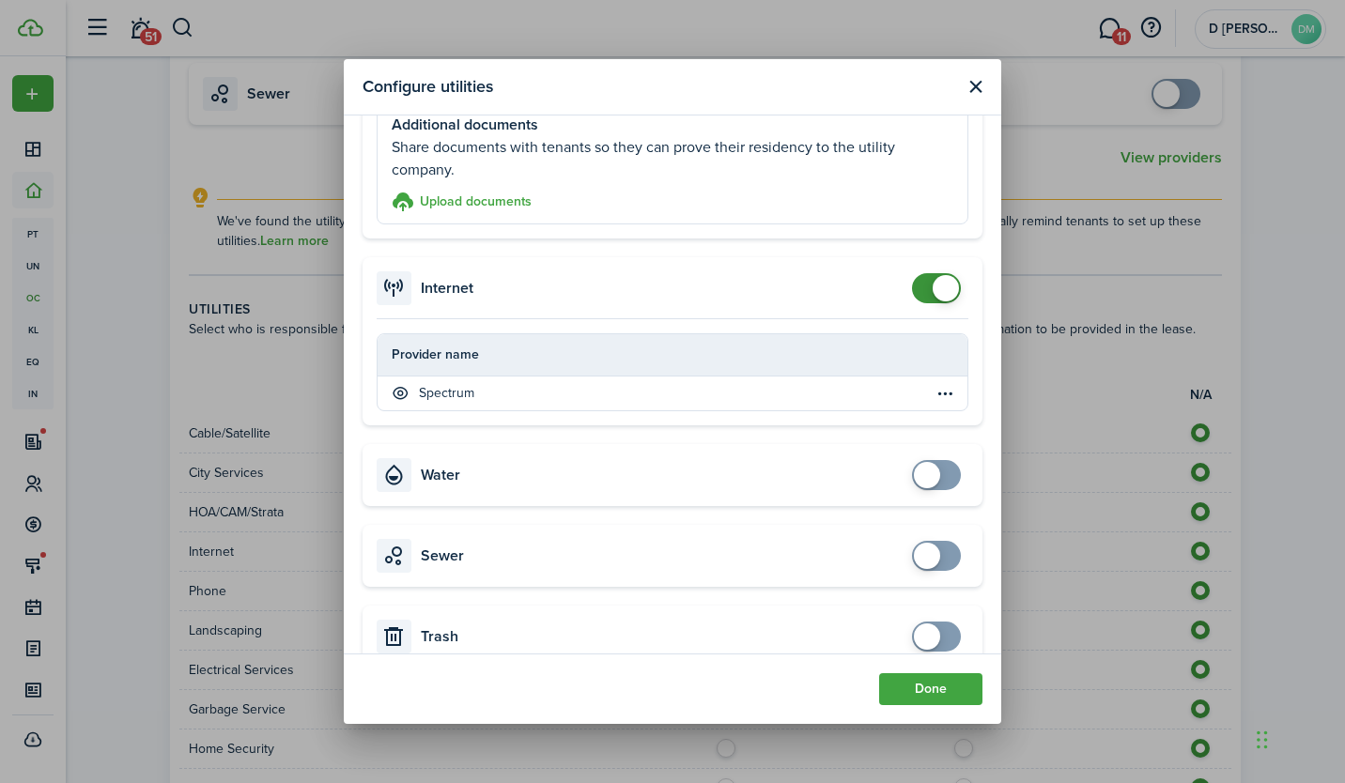
scroll to position [682, 0]
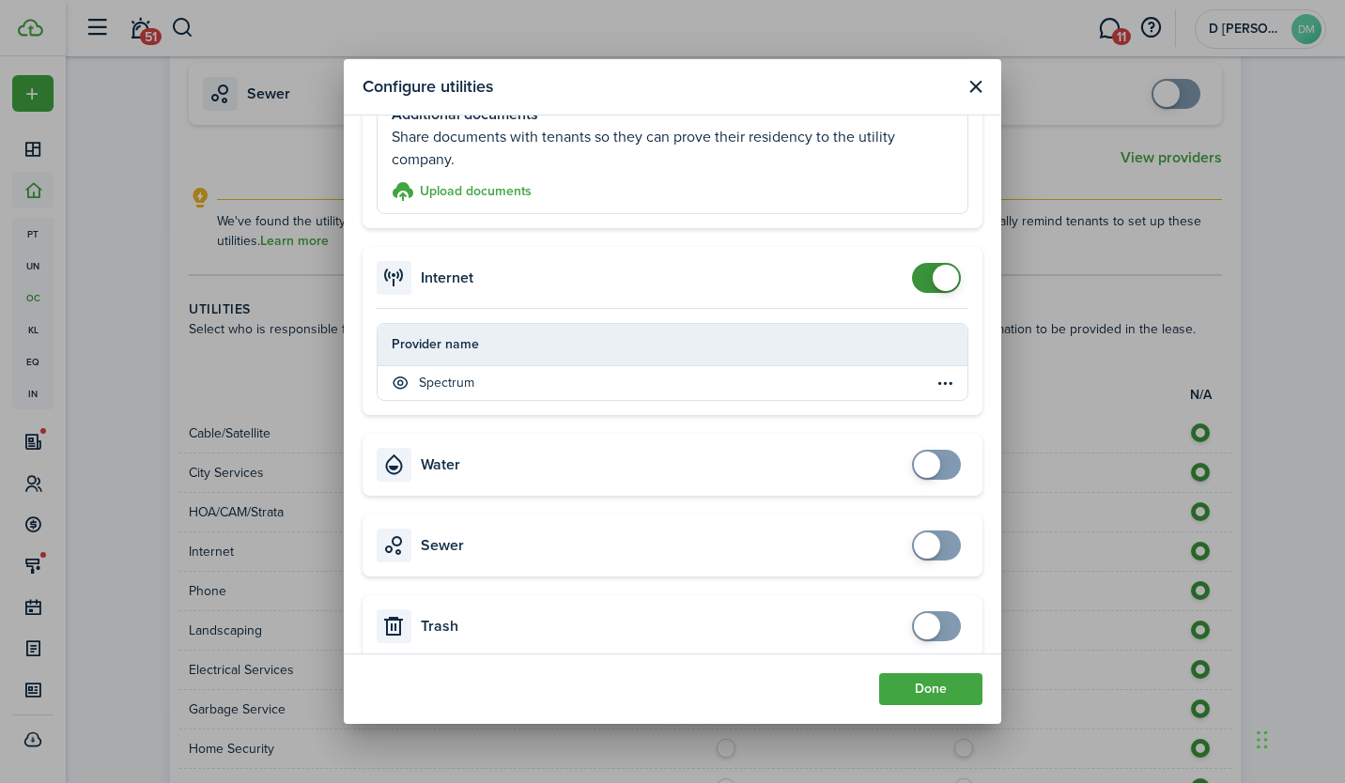
click at [914, 697] on button "Done" at bounding box center [930, 689] width 103 height 32
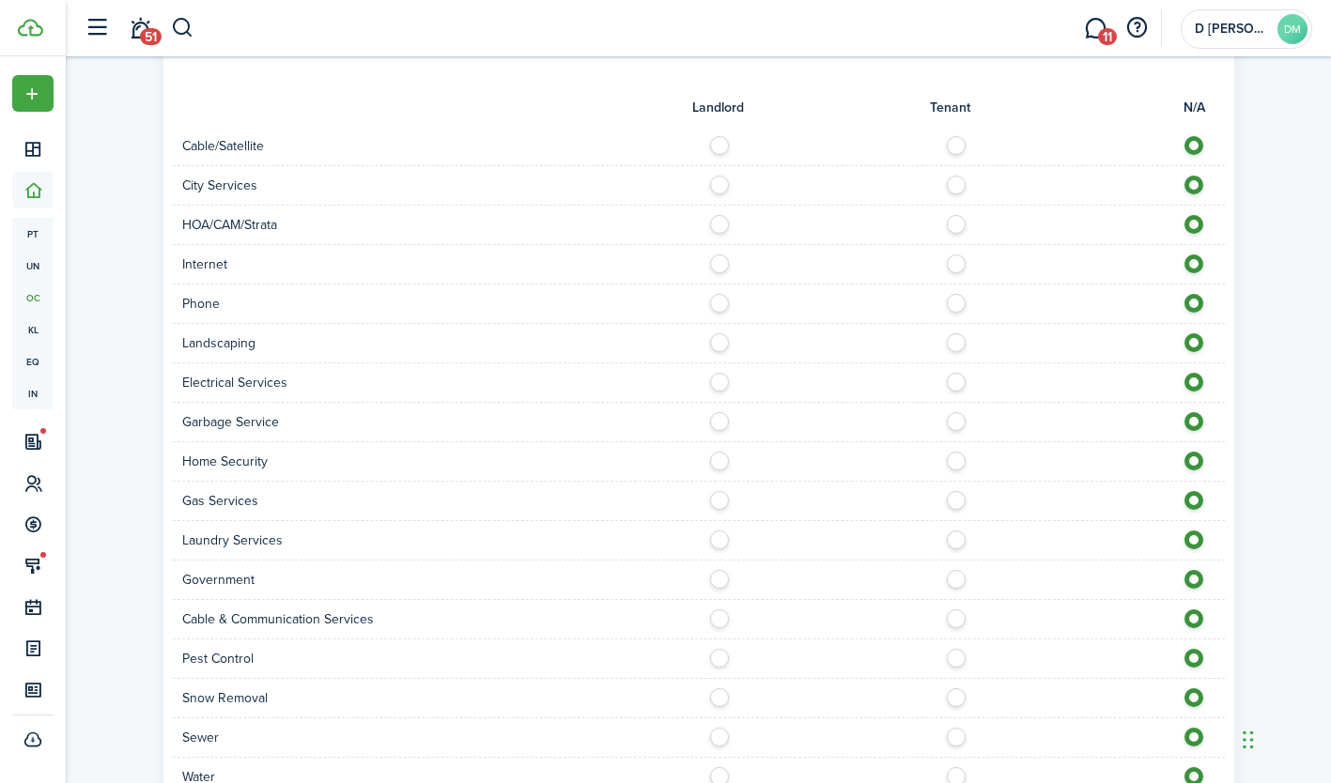
scroll to position [1126, 0]
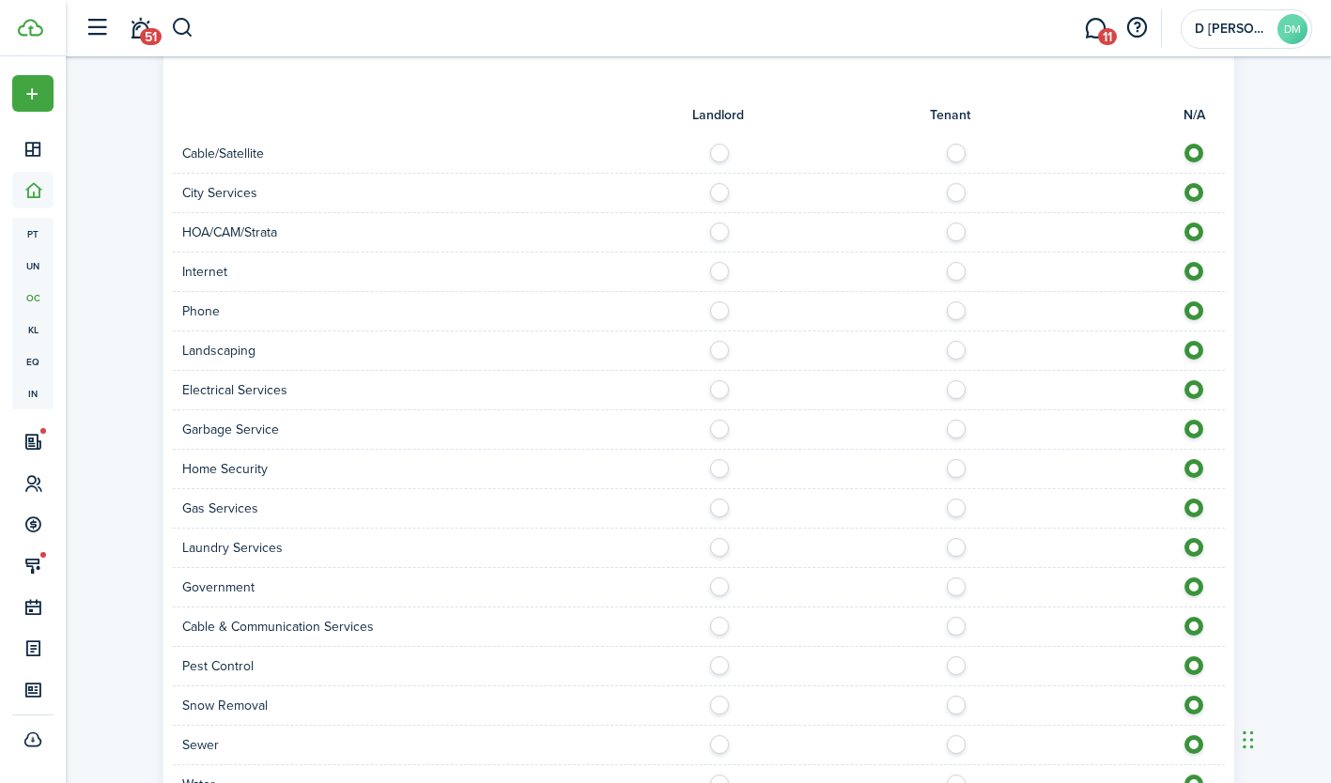
click at [955, 146] on label at bounding box center [961, 148] width 33 height 9
radio input "true"
click at [956, 269] on label at bounding box center [961, 266] width 33 height 9
radio input "true"
click at [954, 311] on label at bounding box center [961, 305] width 33 height 9
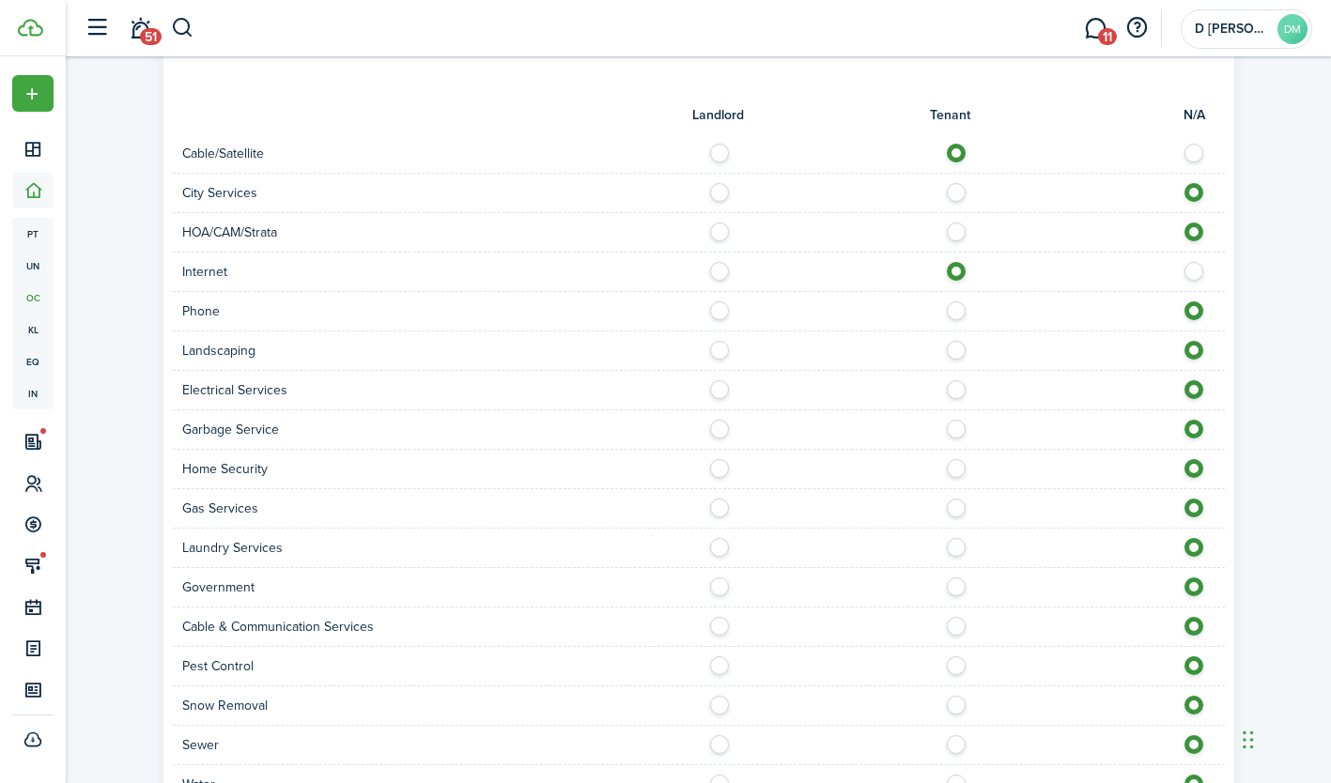
radio input "true"
click at [949, 466] on label at bounding box center [961, 463] width 33 height 9
radio input "true"
click at [951, 508] on label at bounding box center [961, 503] width 33 height 9
radio input "true"
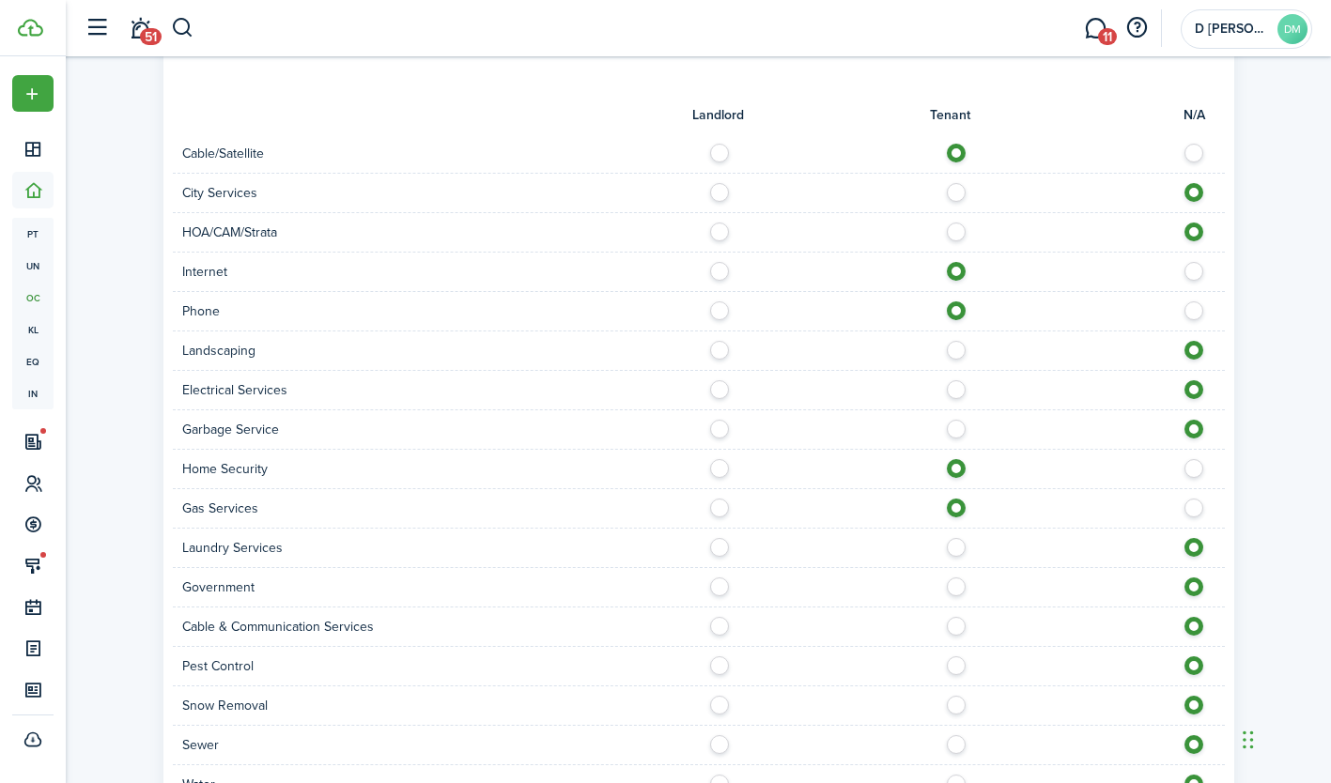
click at [949, 547] on label at bounding box center [961, 542] width 33 height 9
radio input "true"
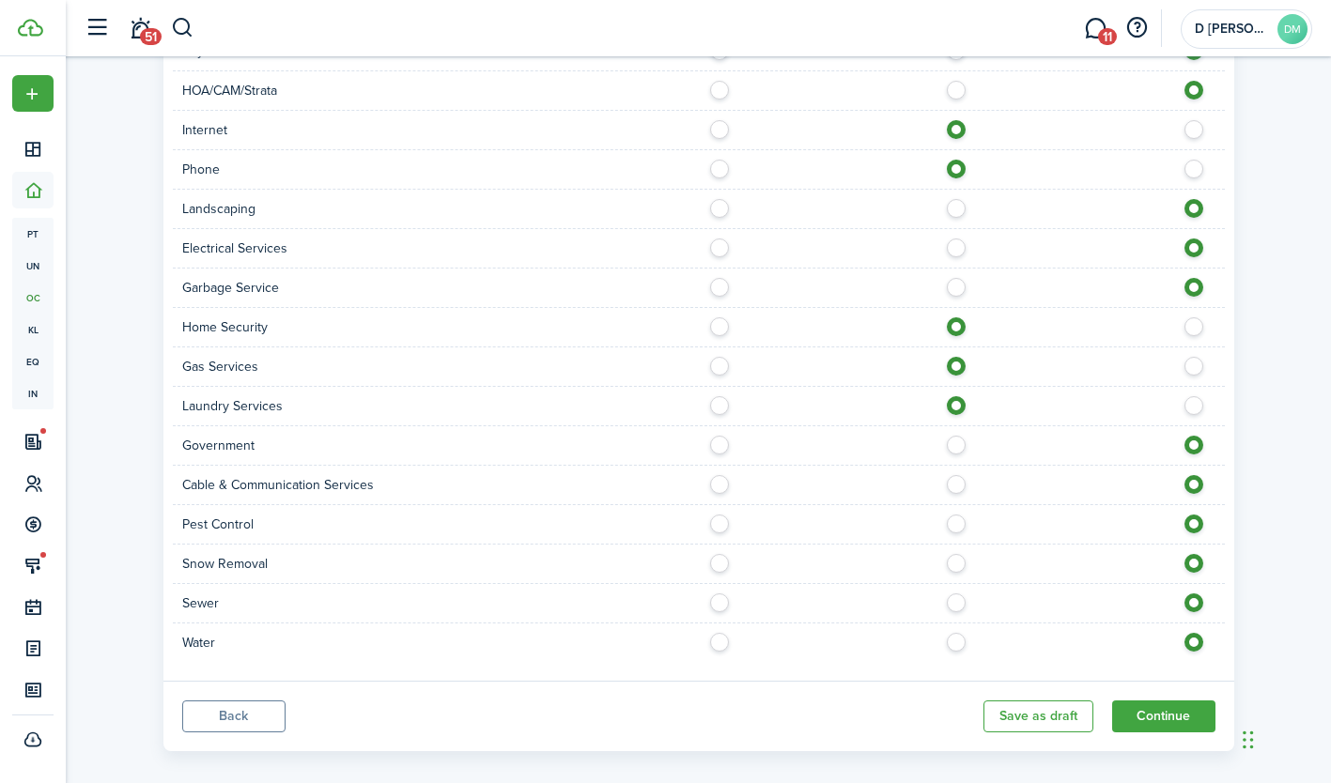
scroll to position [1287, 0]
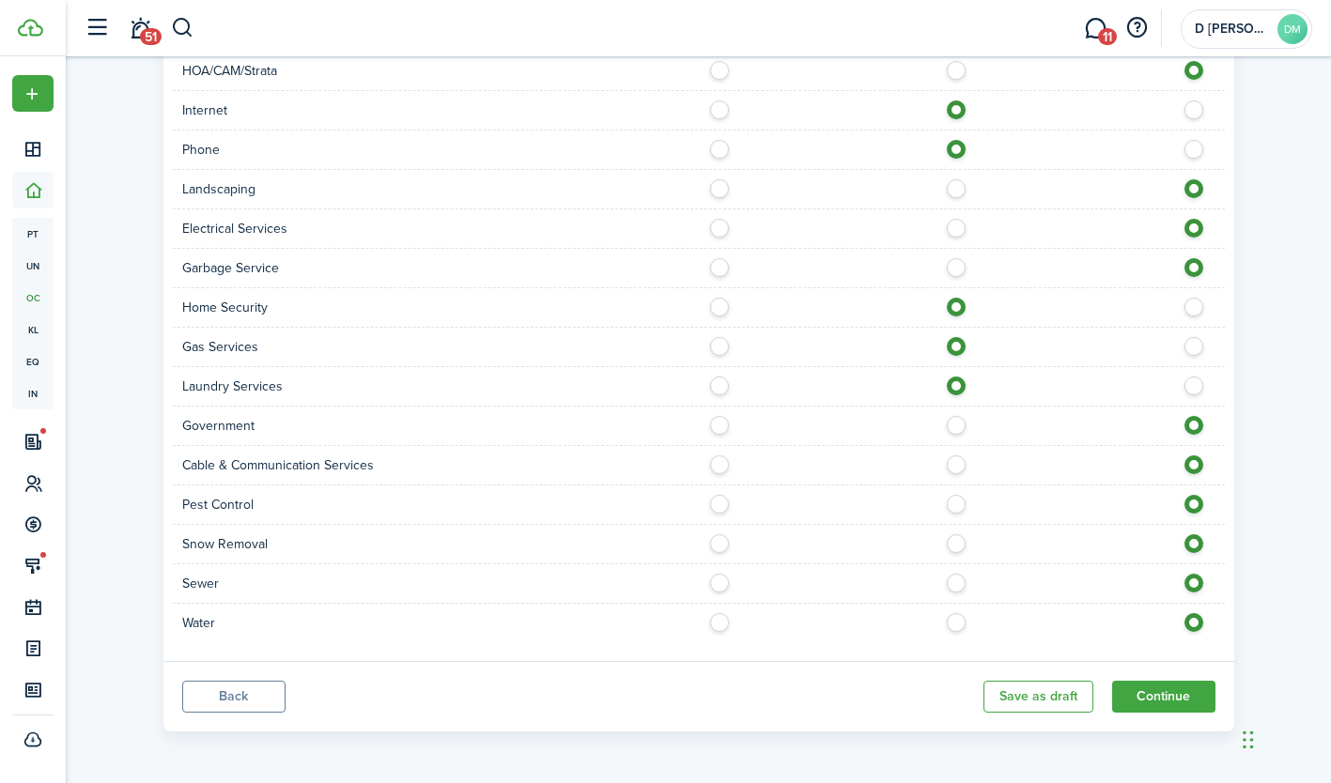
click at [713, 623] on label at bounding box center [724, 617] width 33 height 9
radio input "true"
click at [715, 583] on label at bounding box center [724, 578] width 33 height 9
radio input "true"
click at [722, 536] on label at bounding box center [724, 538] width 33 height 9
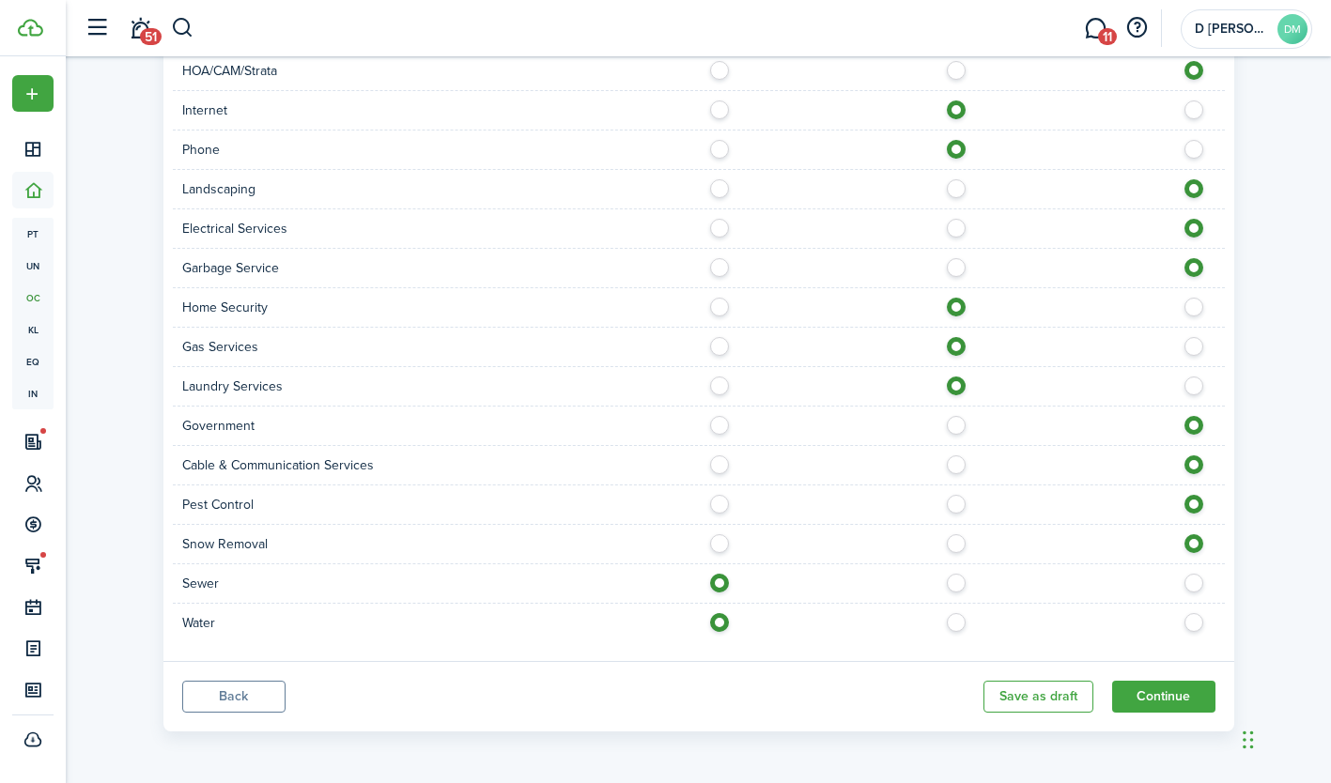
radio input "true"
click at [718, 496] on label at bounding box center [724, 499] width 33 height 9
radio input "true"
click at [949, 464] on label at bounding box center [961, 459] width 33 height 9
radio input "true"
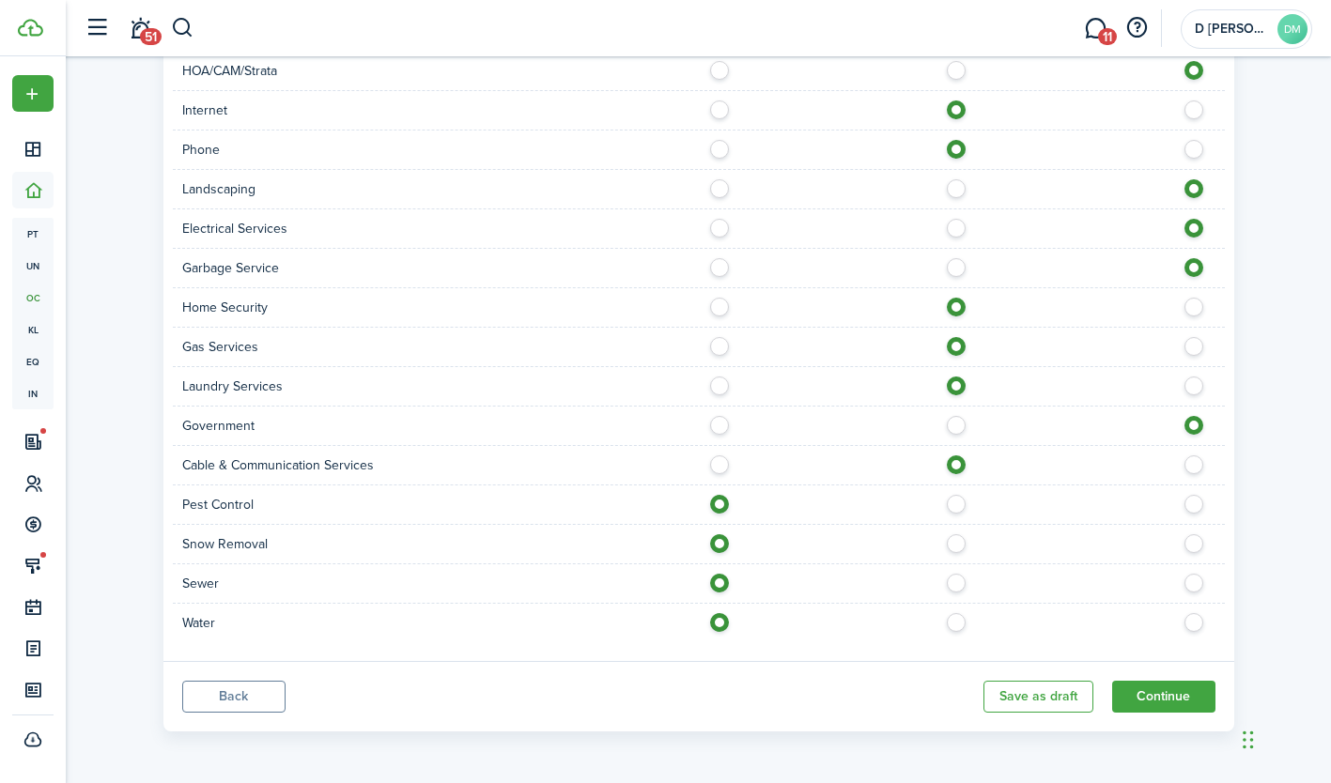
click at [726, 268] on label at bounding box center [724, 262] width 33 height 9
radio input "true"
click at [954, 225] on label at bounding box center [961, 223] width 33 height 9
radio input "true"
click at [717, 189] on label at bounding box center [724, 183] width 33 height 9
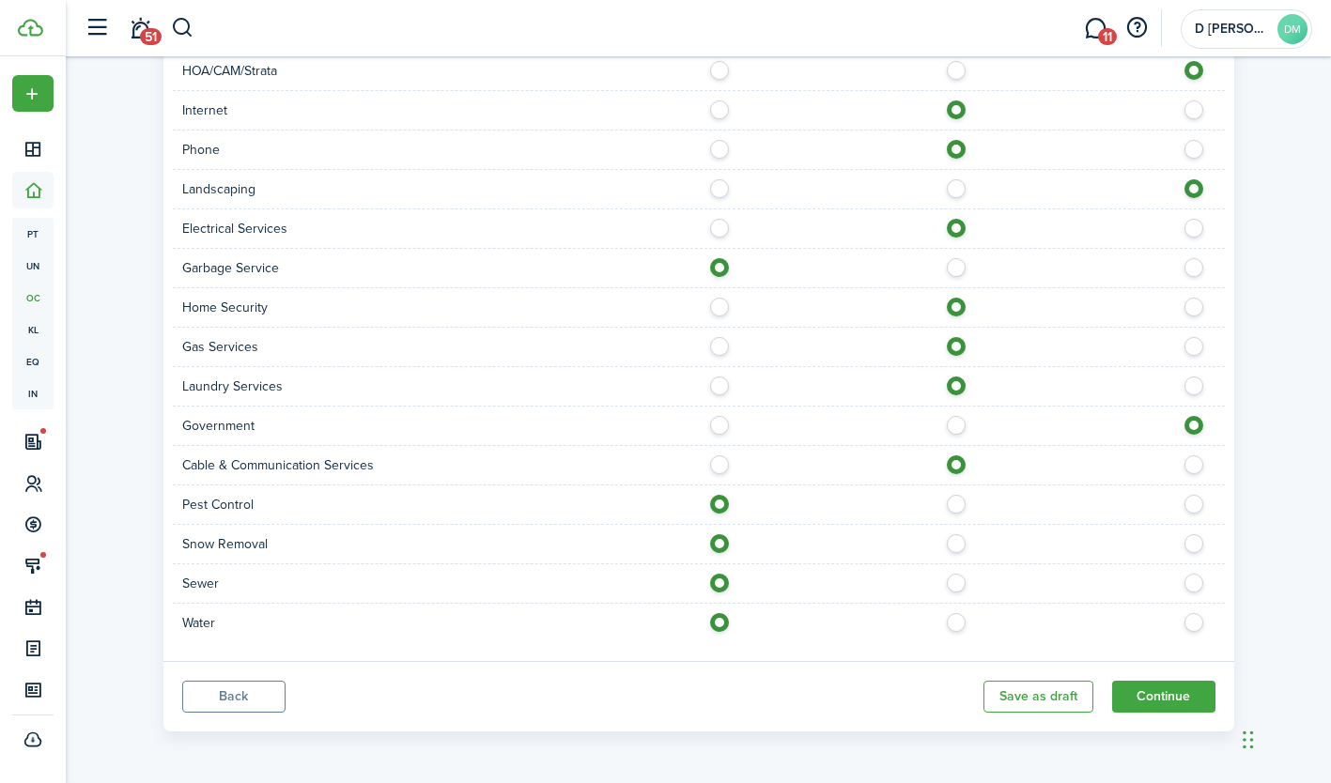
radio input "true"
click at [1163, 704] on button "Continue" at bounding box center [1163, 697] width 103 height 32
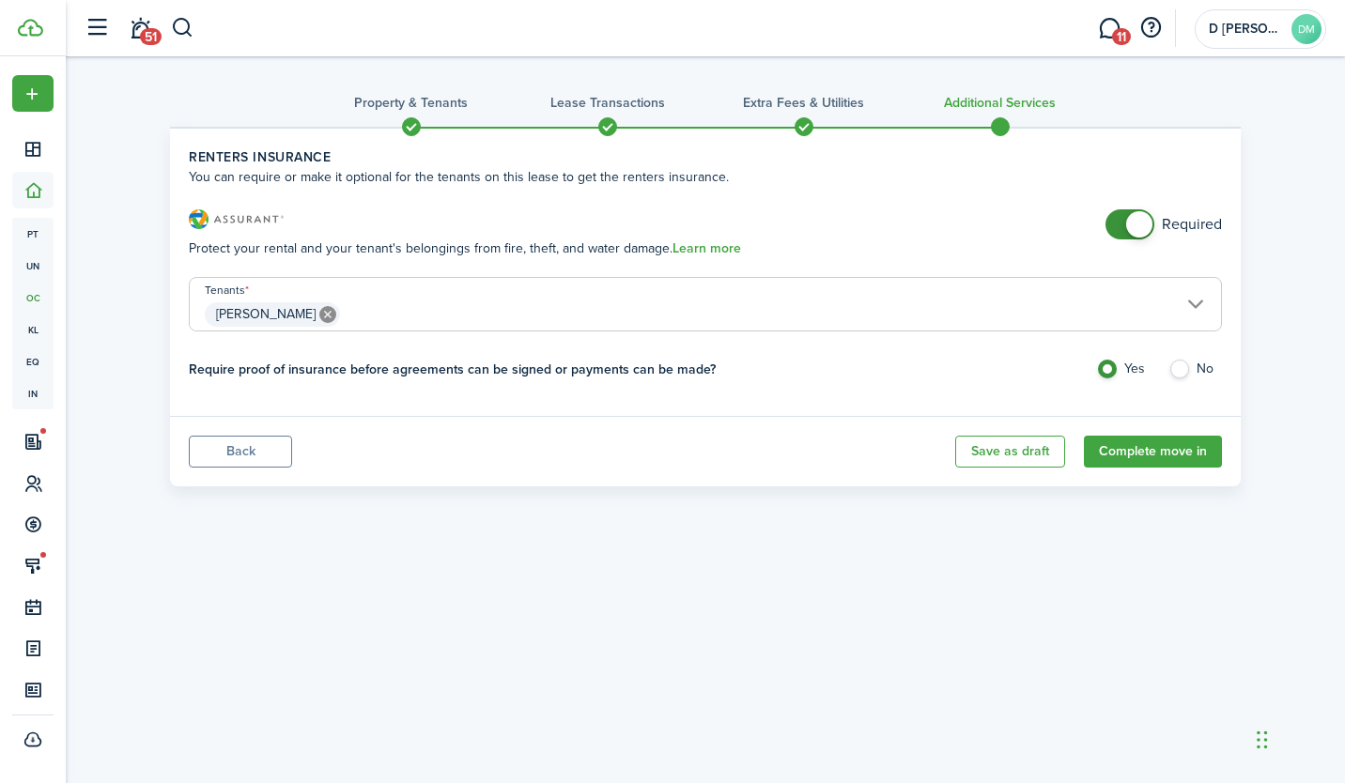
checkbox input "false"
click at [1132, 226] on span at bounding box center [1139, 224] width 26 height 26
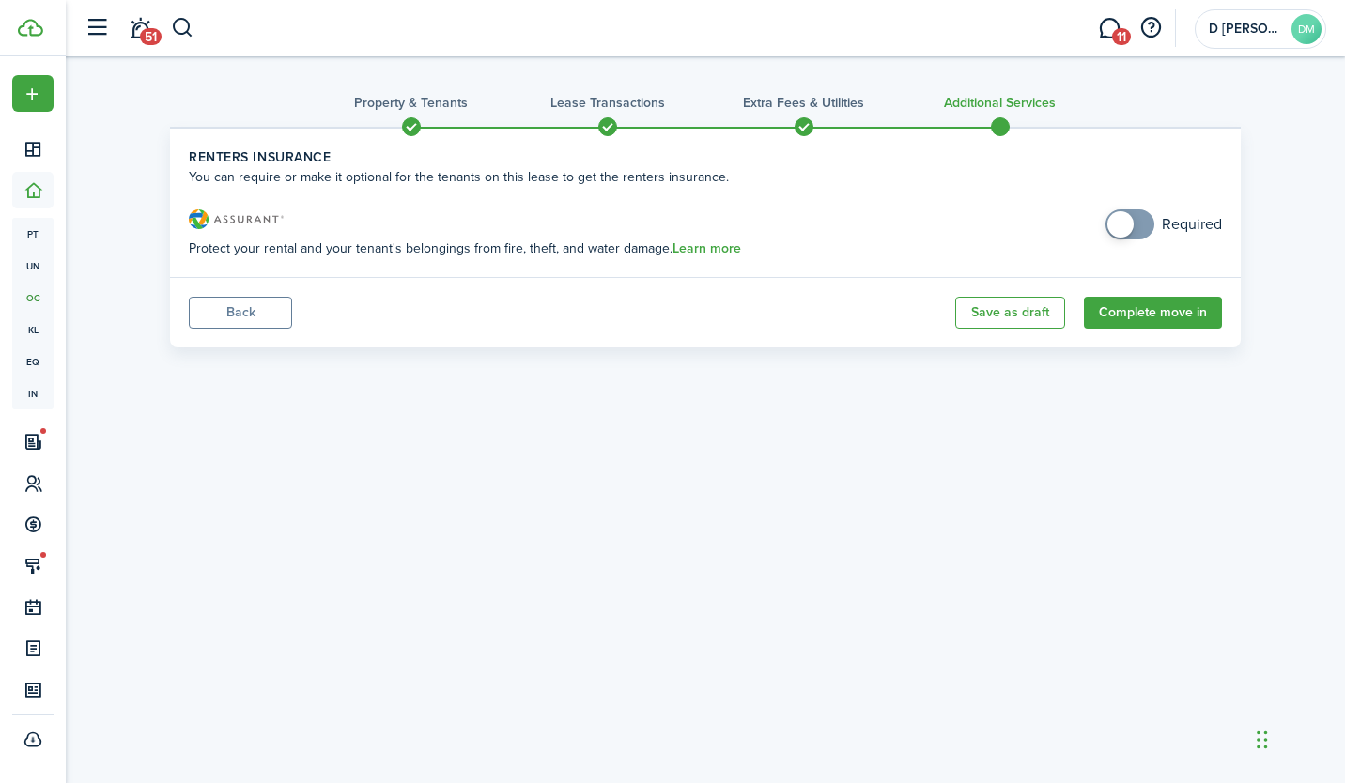
click at [1149, 308] on button "Complete move in" at bounding box center [1153, 313] width 138 height 32
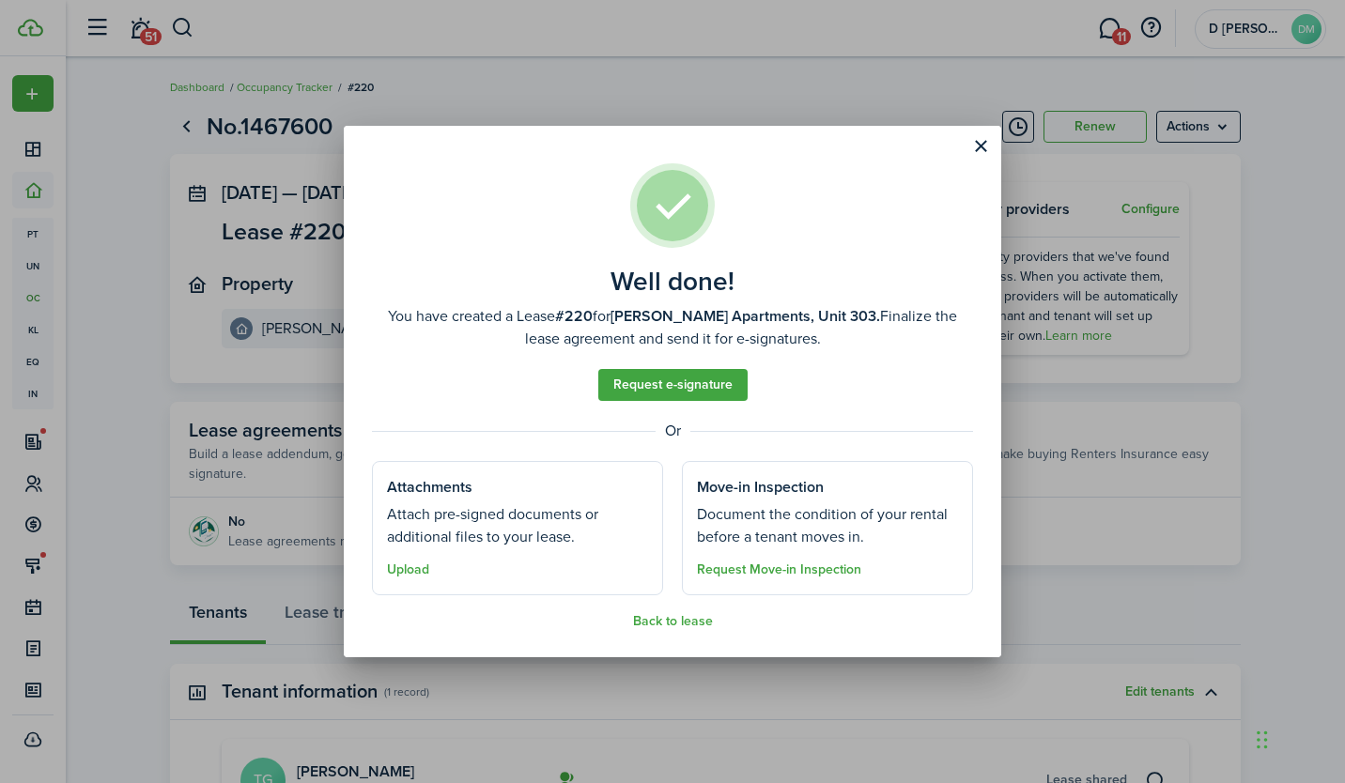
click at [679, 381] on link "Request e-signature" at bounding box center [672, 385] width 149 height 32
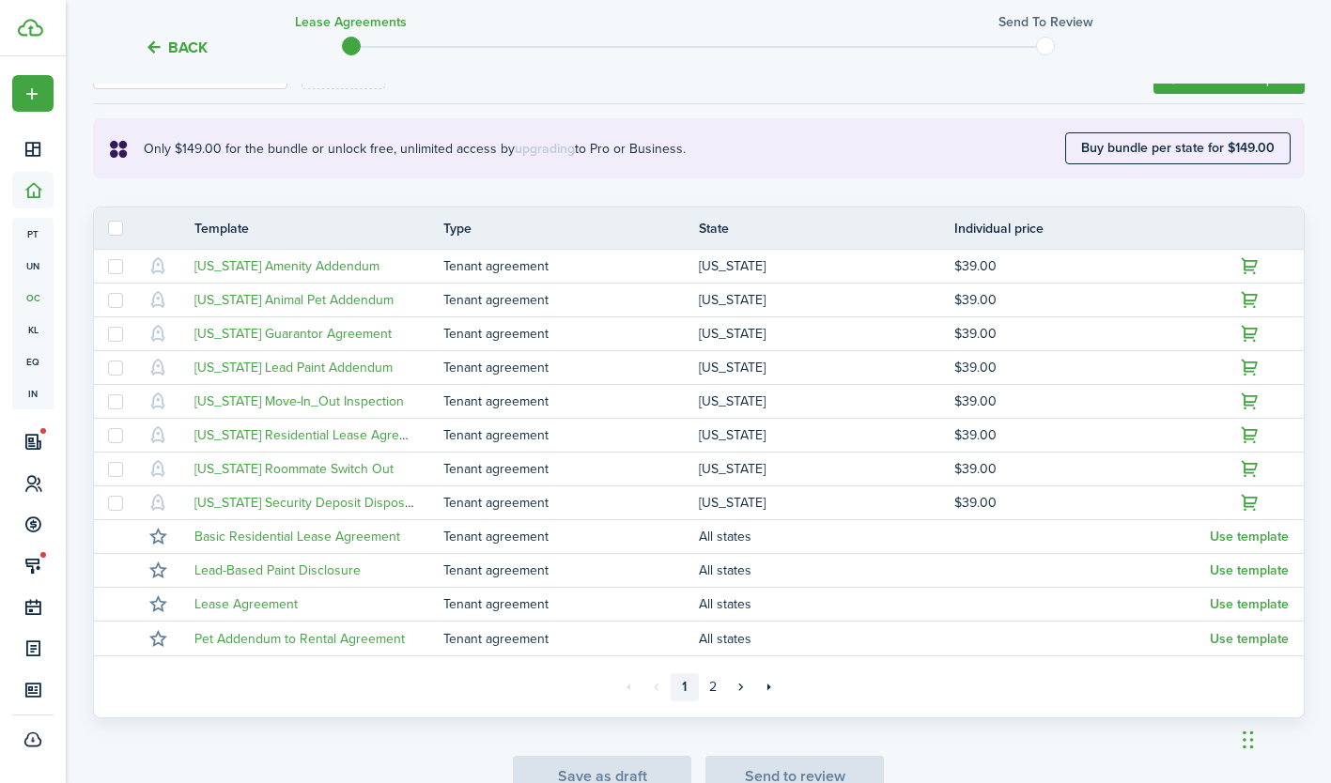
scroll to position [403, 0]
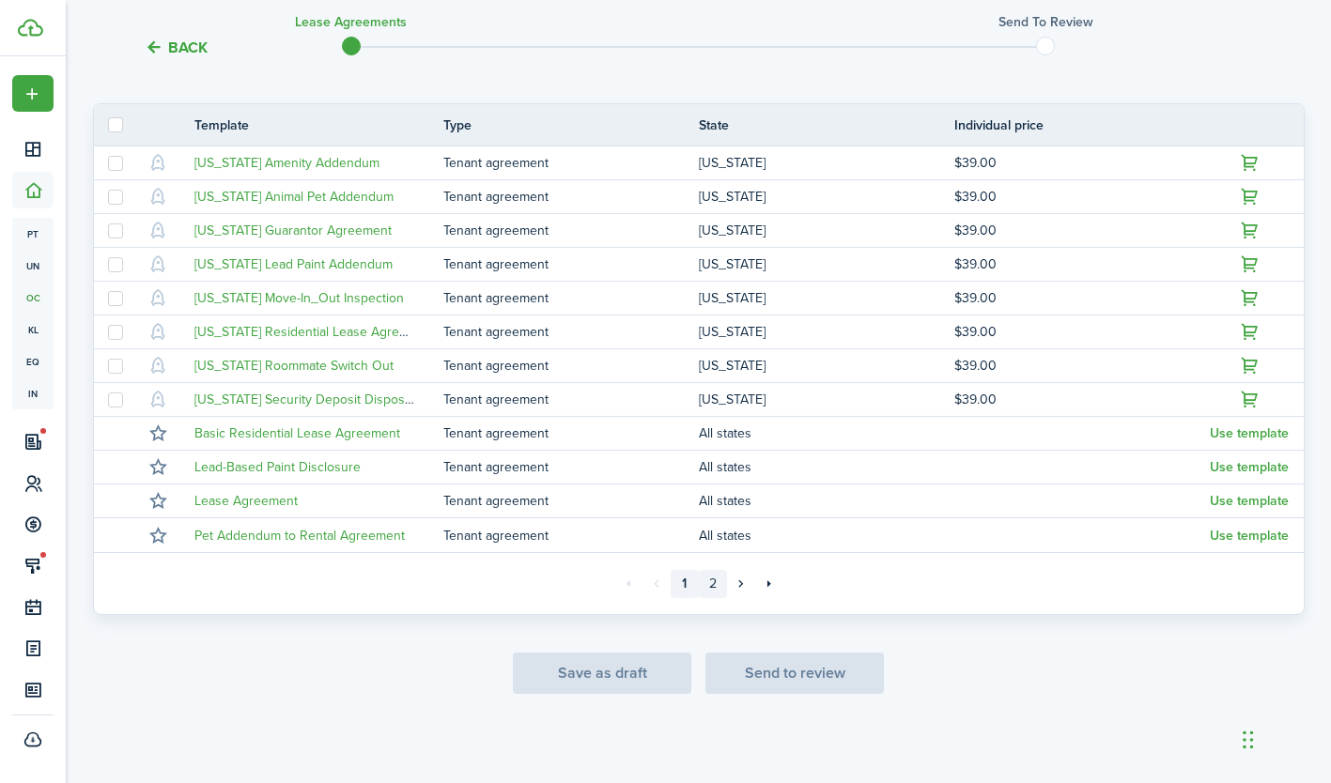
click at [712, 582] on link "2" at bounding box center [713, 584] width 28 height 28
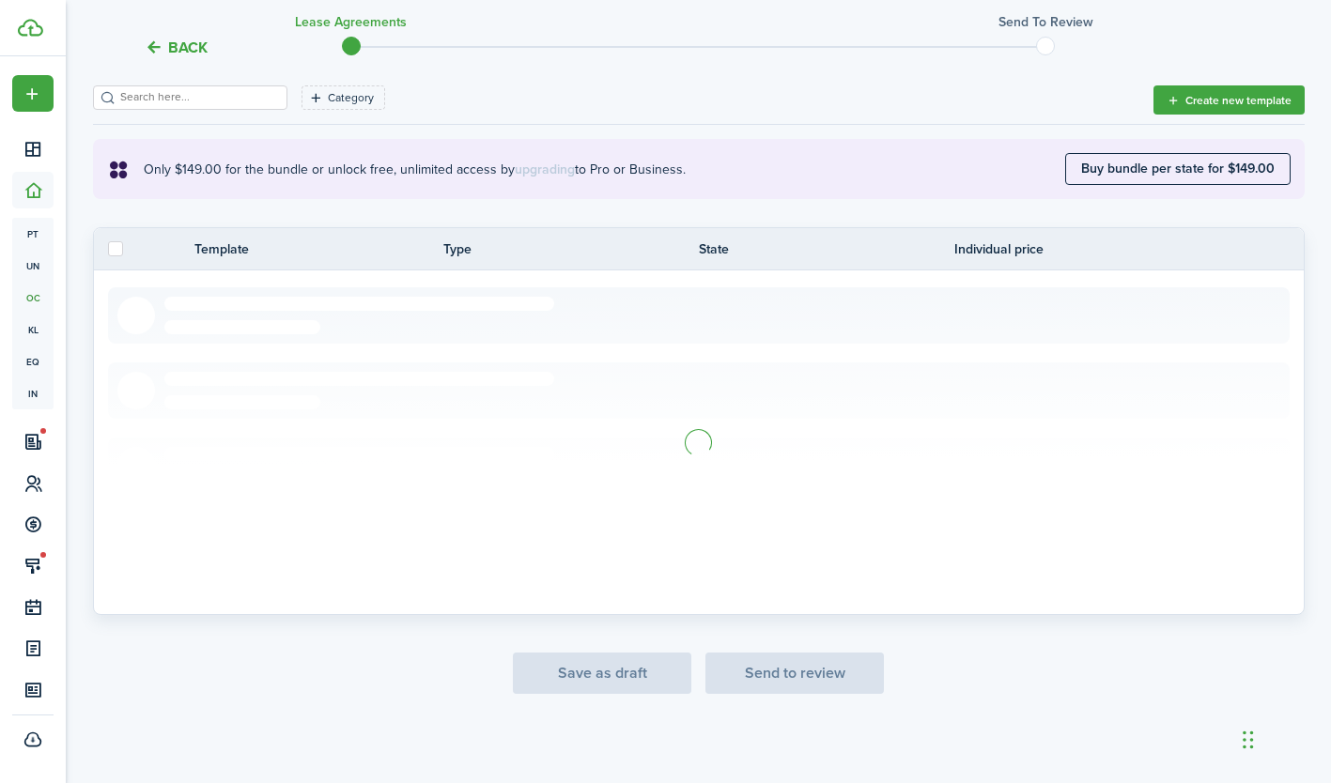
scroll to position [234, 0]
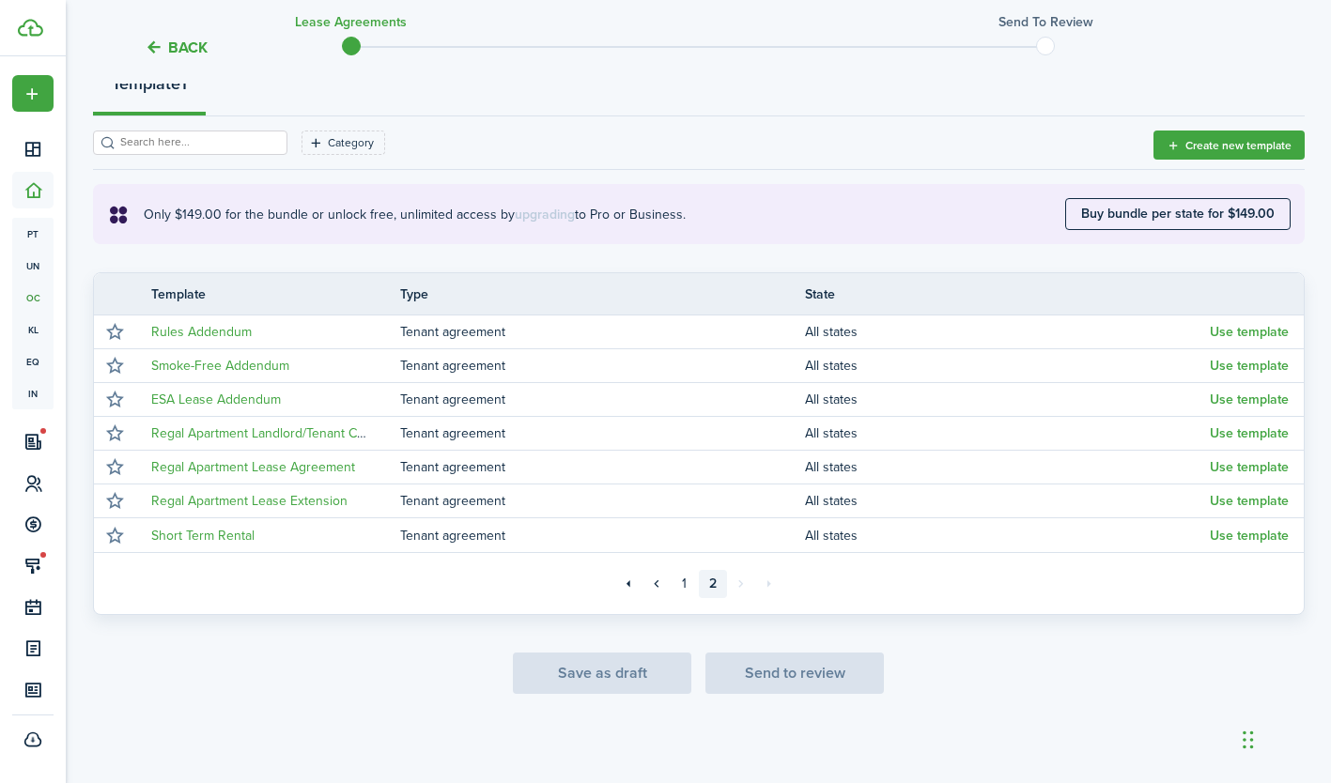
click at [1218, 466] on button "Use template" at bounding box center [1248, 467] width 79 height 15
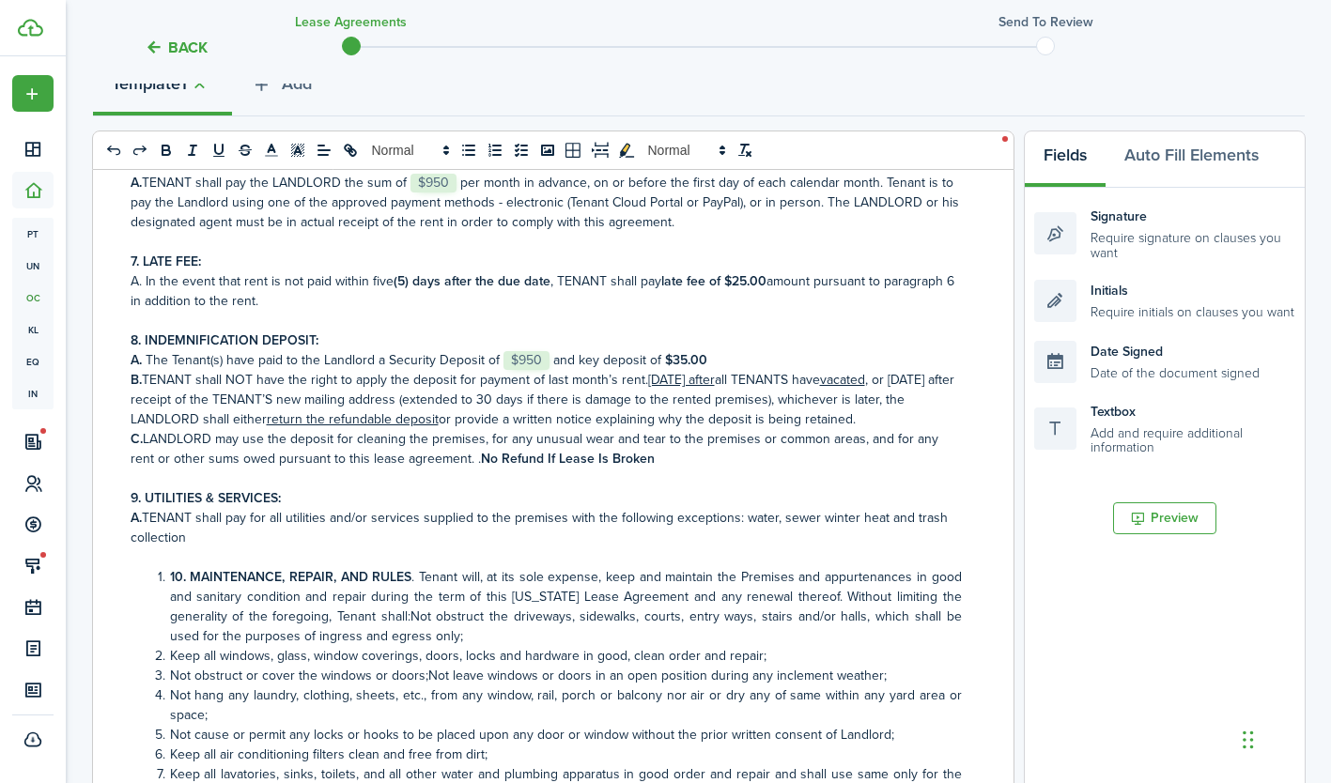
scroll to position [632, 0]
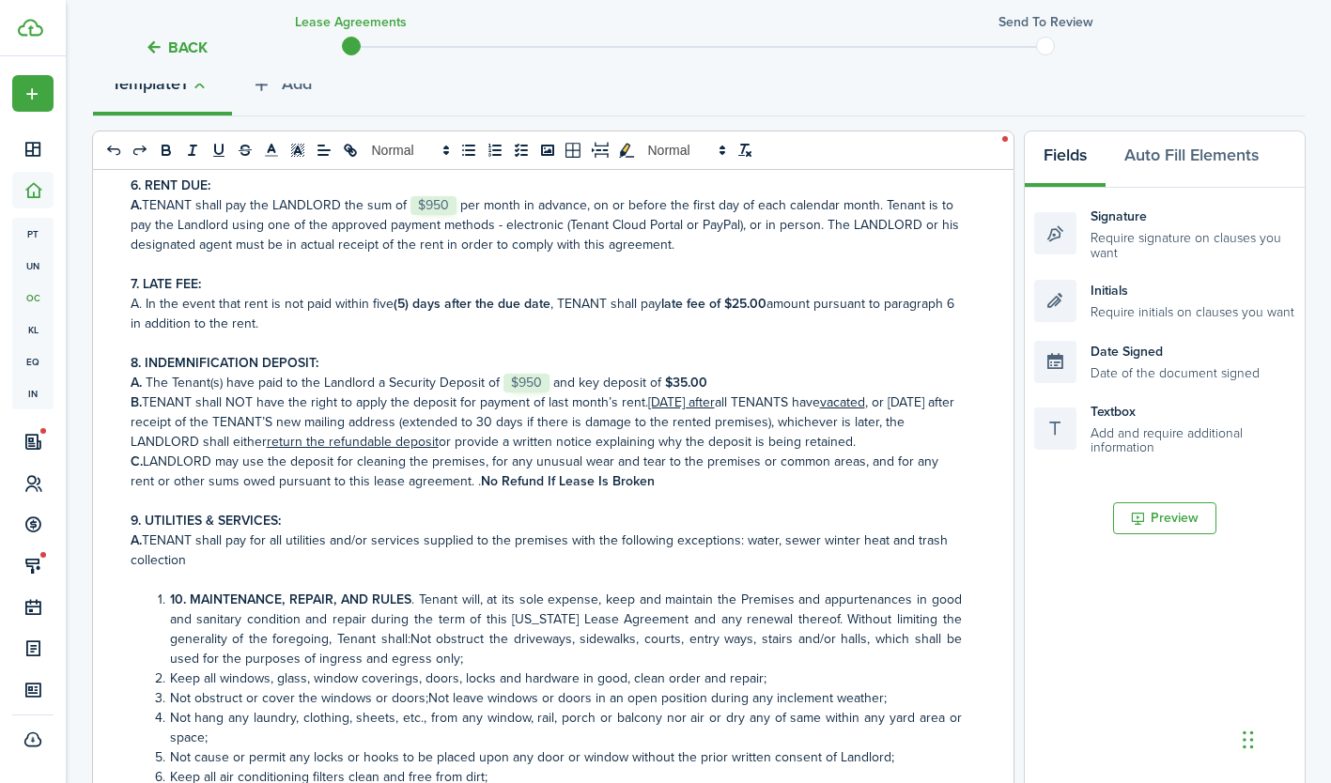
click at [279, 381] on p "A. The Tenant(s) have paid to the Landlord a Security Deposit of ﻿ $950 ﻿ and k…" at bounding box center [546, 383] width 831 height 20
click at [698, 384] on p "A. The Tenant(s) shall pay to the Landlord a Security Deposit of ﻿ $950 ﻿ and k…" at bounding box center [546, 383] width 831 height 20
click at [614, 380] on p "A. The Tenant(s) shall pay to the Landlord a Security Deposit of ﻿ $950 ﻿." at bounding box center [546, 383] width 831 height 20
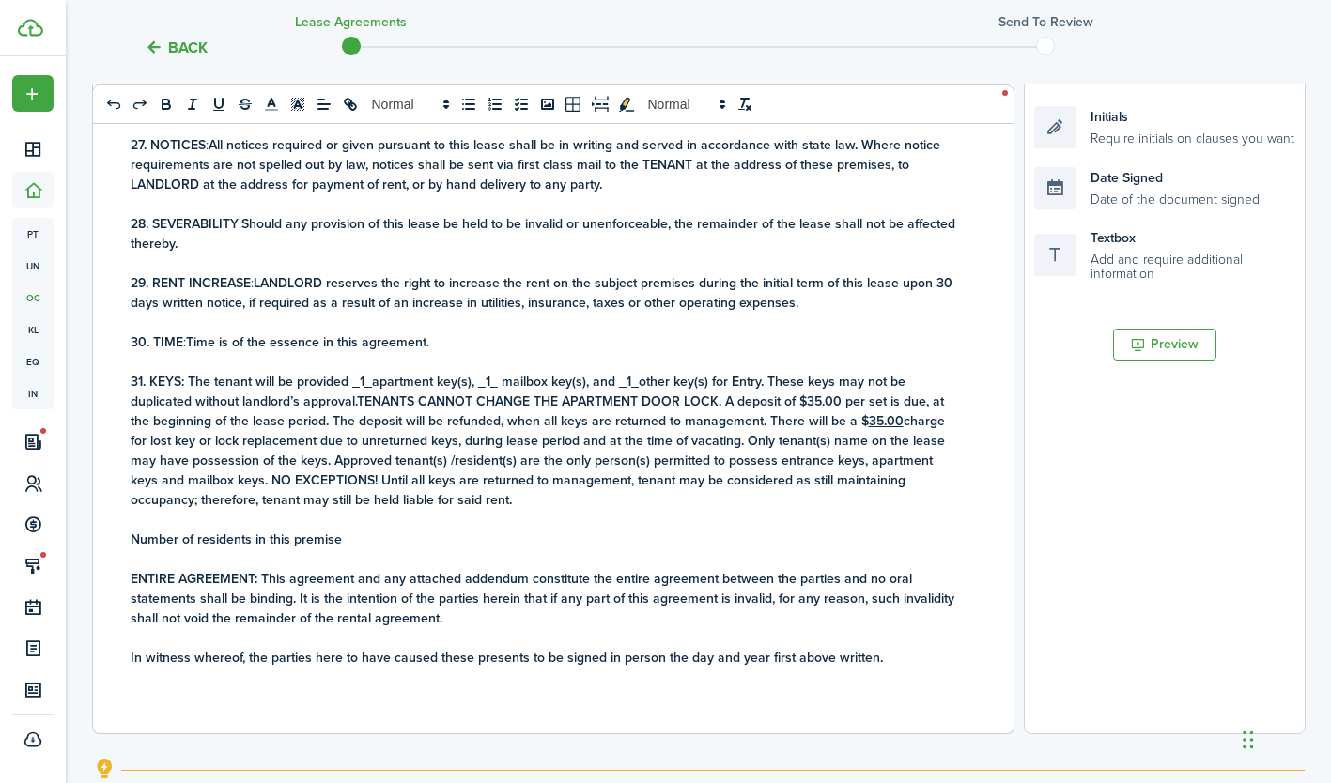
scroll to position [412, 0]
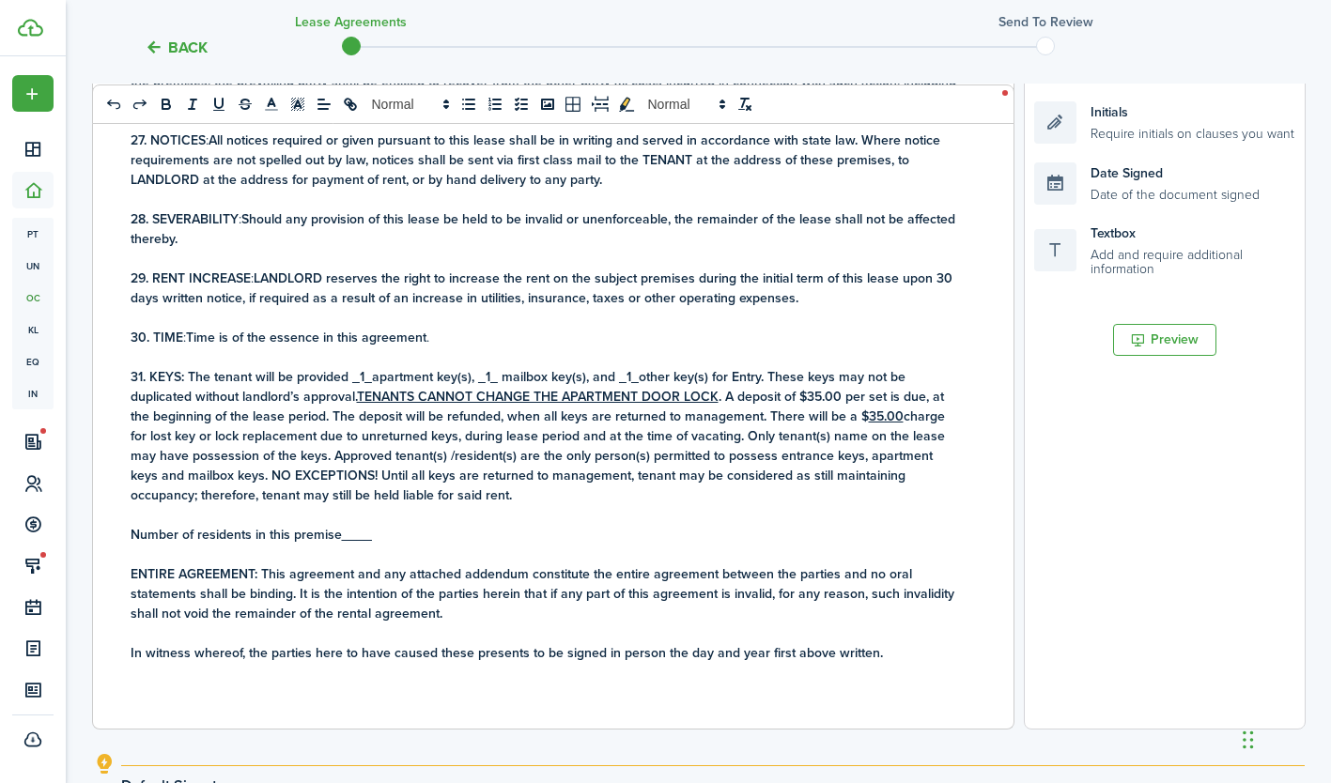
click at [353, 534] on u "____" at bounding box center [357, 535] width 30 height 20
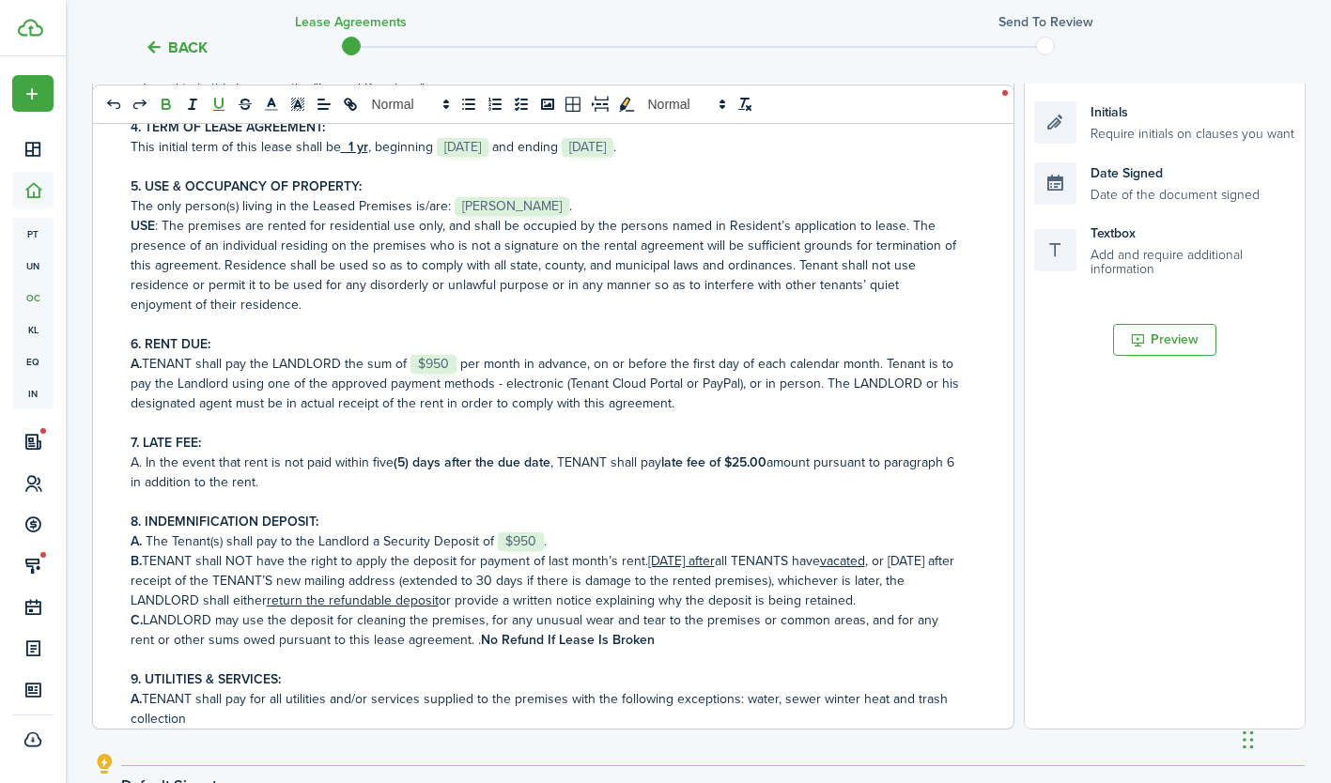
scroll to position [0, 0]
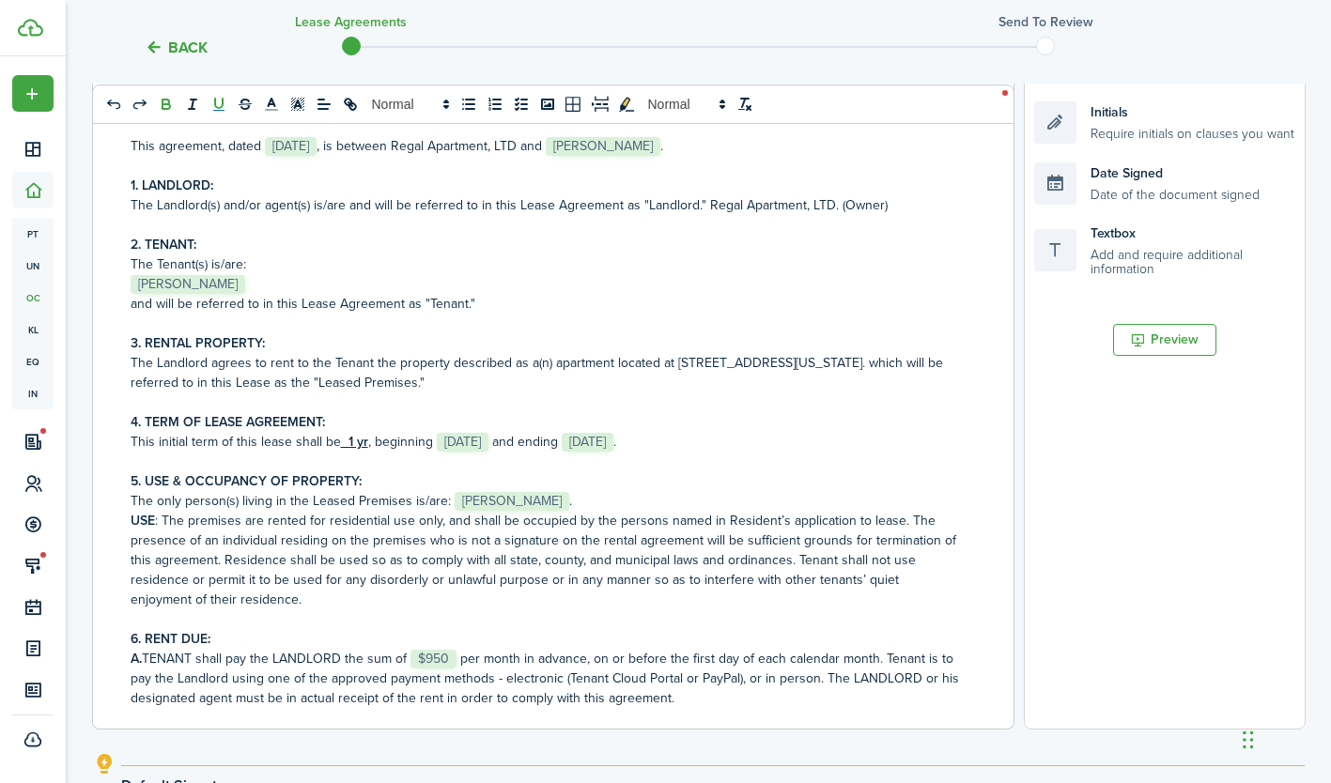
click at [1165, 342] on button "Preview" at bounding box center [1164, 340] width 103 height 32
click at [448, 146] on p "This agreement, dated ﻿ [DATE] ﻿, is between Regal Apartment, LTD and ﻿ [PERSON…" at bounding box center [546, 146] width 831 height 20
click at [536, 147] on p "This agreement, dated ﻿ [DATE] ﻿, is between [PERSON_NAME] Apartment, LTD and ﻿…" at bounding box center [546, 146] width 831 height 20
click at [572, 150] on p "This agreement, dated ﻿ [DATE] ﻿, is between [PERSON_NAME] Apartments, LTD and …" at bounding box center [546, 146] width 831 height 20
click at [418, 146] on p "This agreement, dated ﻿ [DATE] ﻿, is between [PERSON_NAME] Apartments, and ﻿ [P…" at bounding box center [546, 146] width 831 height 20
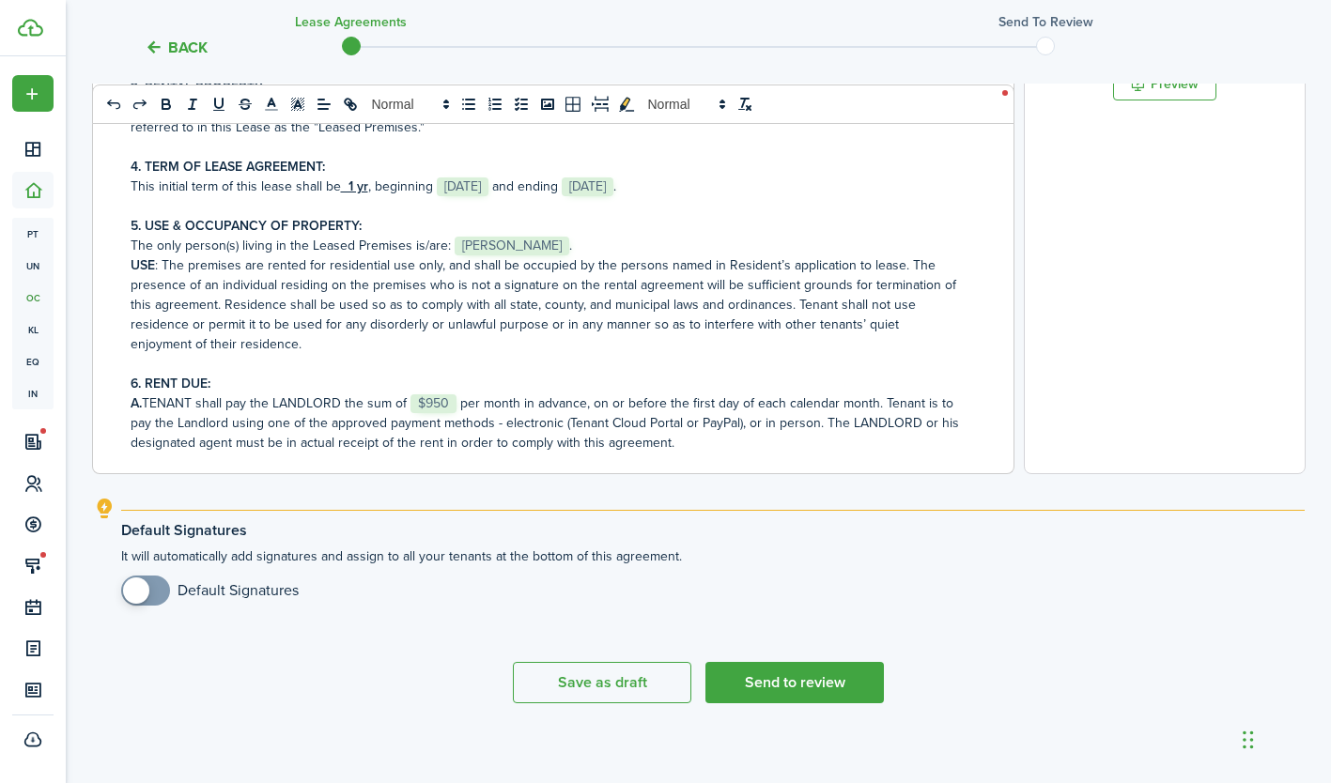
scroll to position [677, 0]
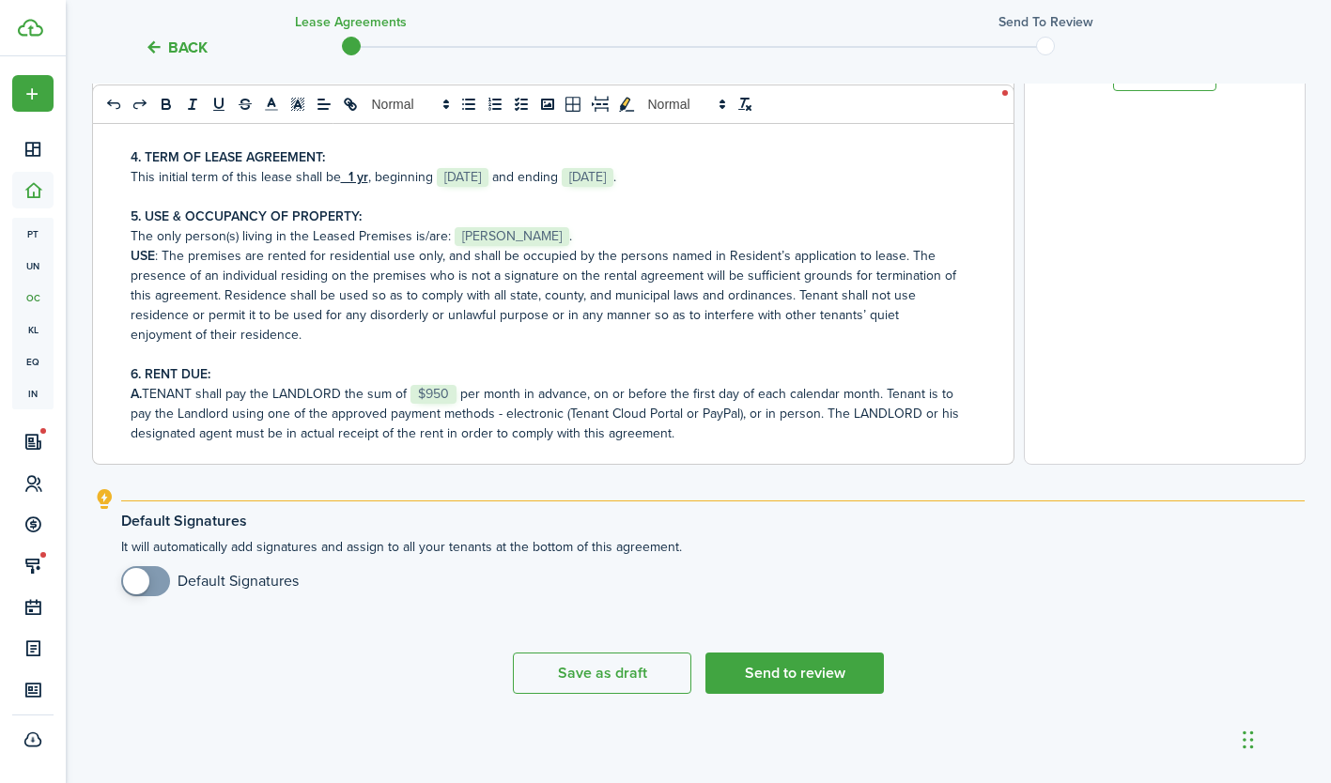
checkbox input "true"
click at [146, 581] on span at bounding box center [136, 581] width 26 height 26
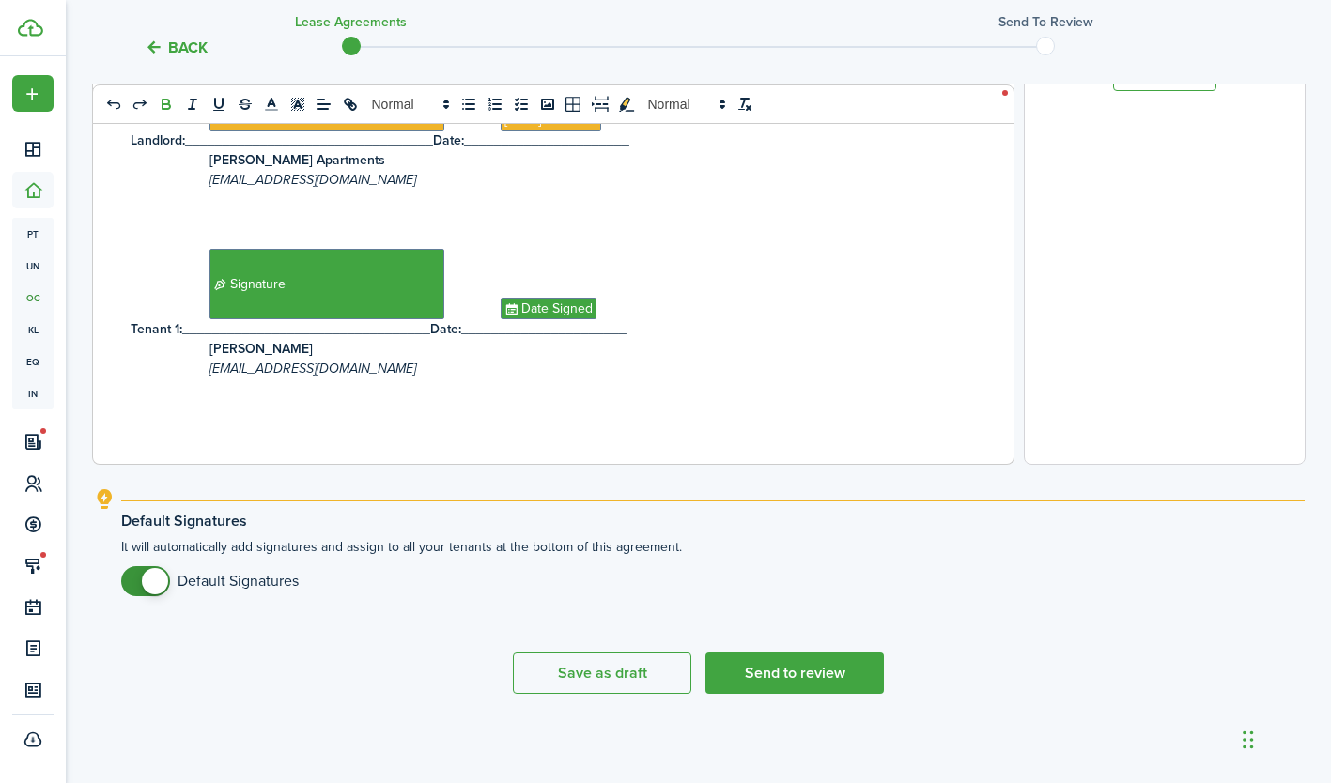
click at [783, 672] on button "Send to review" at bounding box center [794, 673] width 178 height 41
